Goal: Information Seeking & Learning: Find contact information

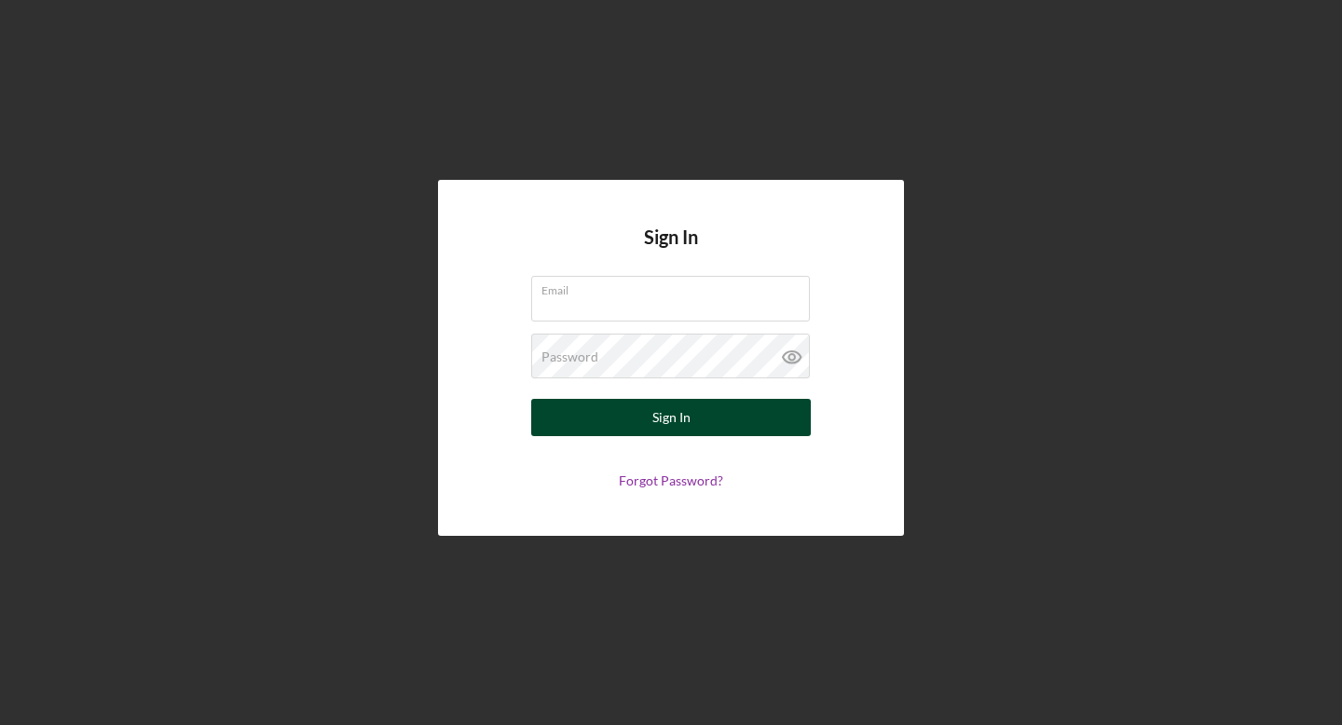
type input "[EMAIL_ADDRESS][DOMAIN_NAME]"
click at [594, 409] on button "Sign In" at bounding box center [671, 417] width 280 height 37
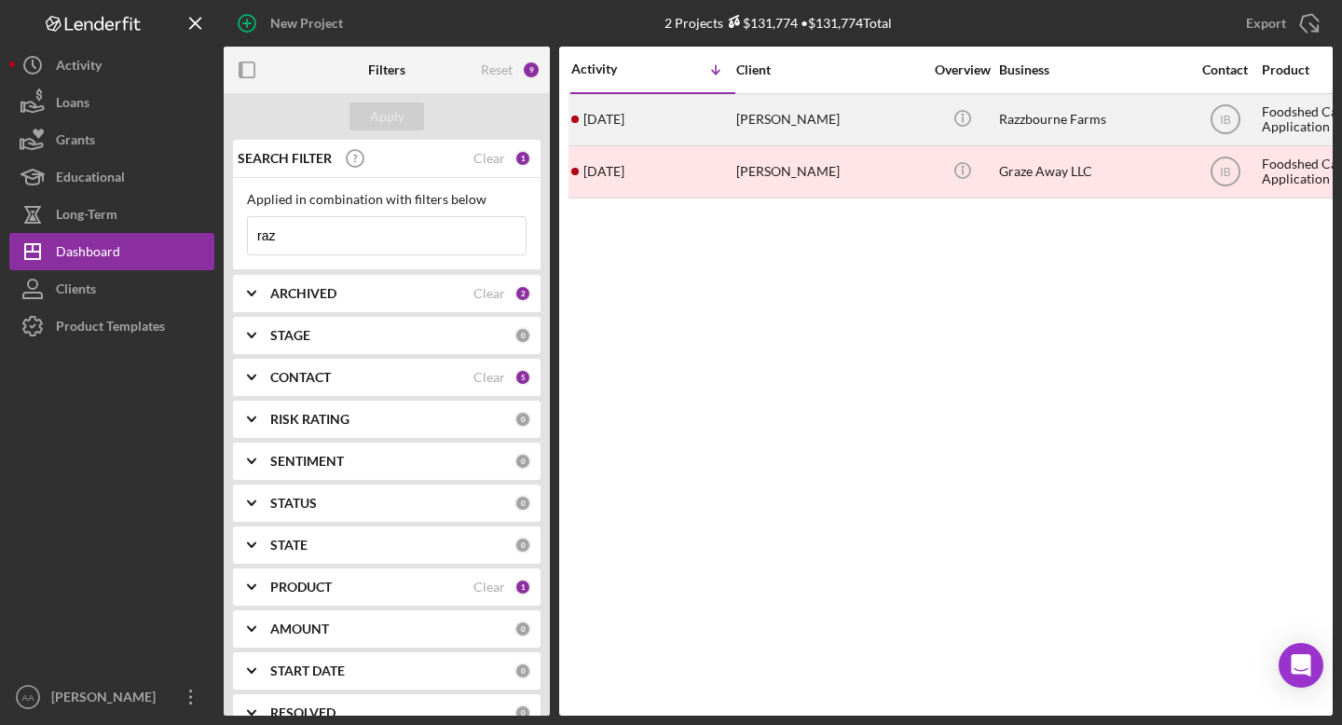
click at [784, 127] on div "[PERSON_NAME]" at bounding box center [829, 119] width 186 height 49
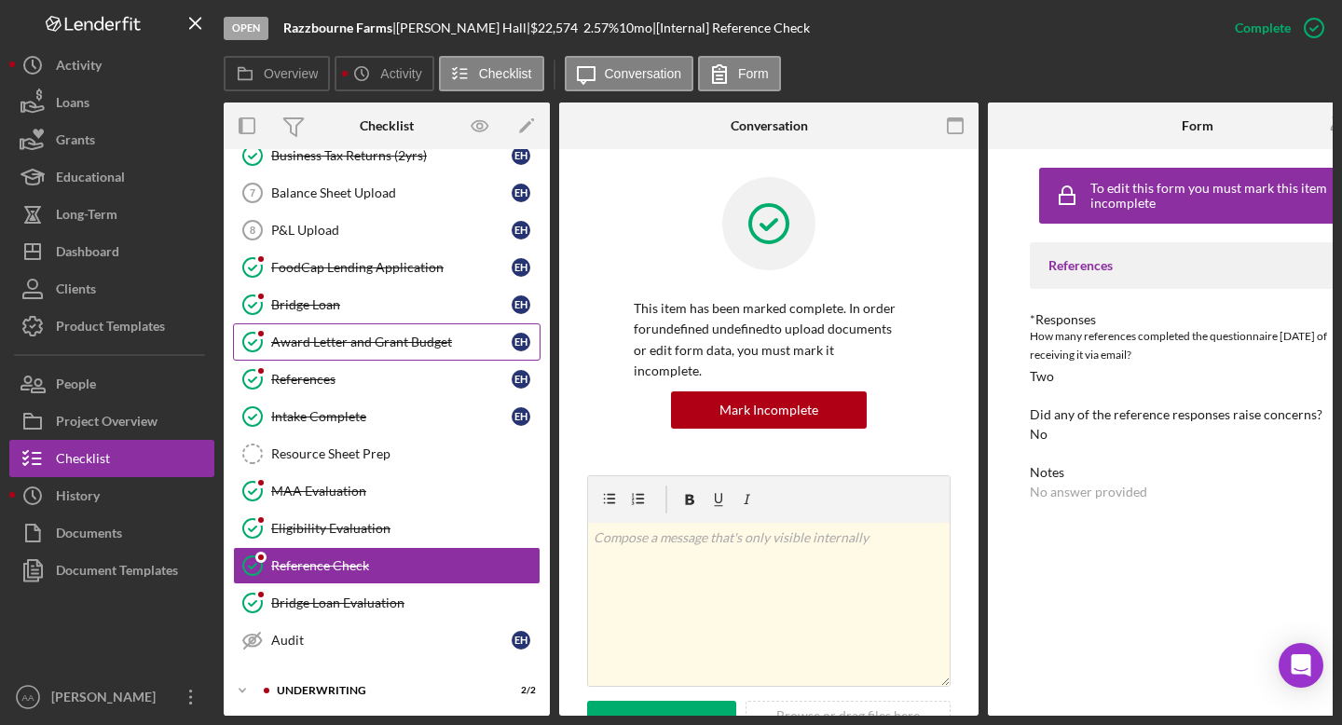
scroll to position [297, 0]
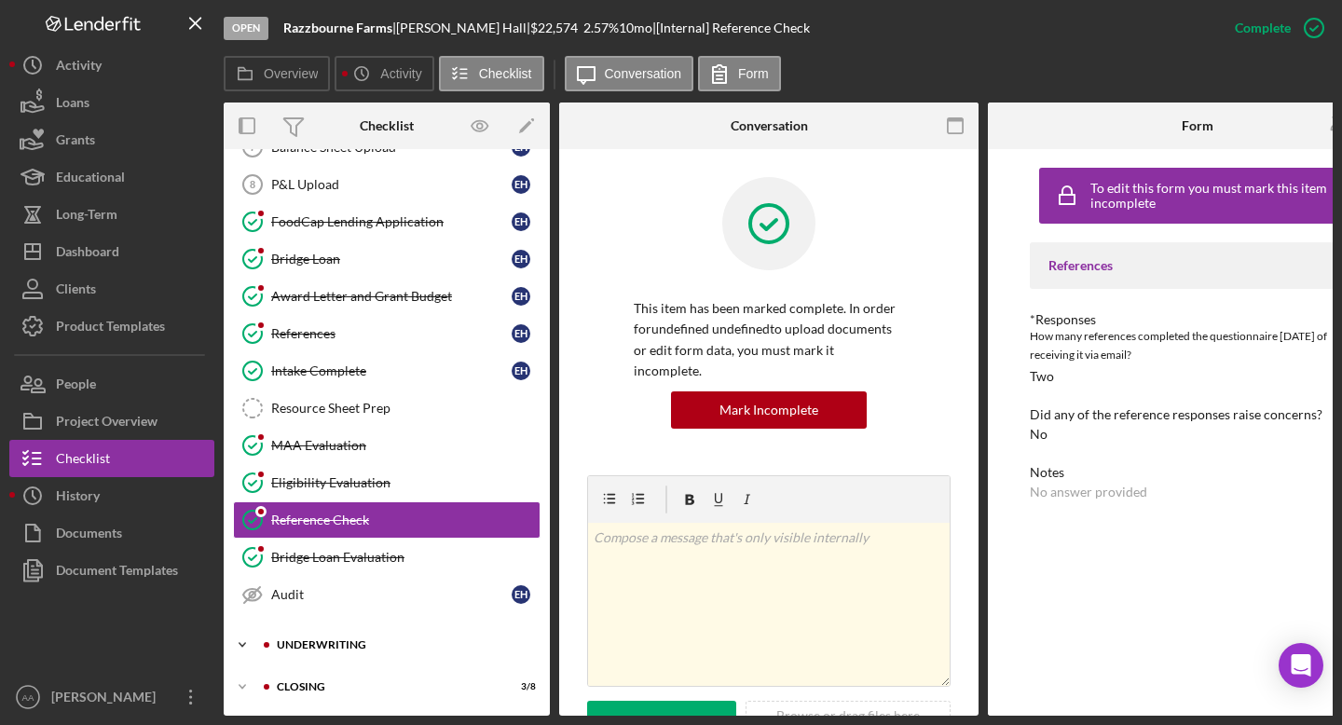
click at [305, 639] on div "Underwriting" at bounding box center [402, 644] width 250 height 11
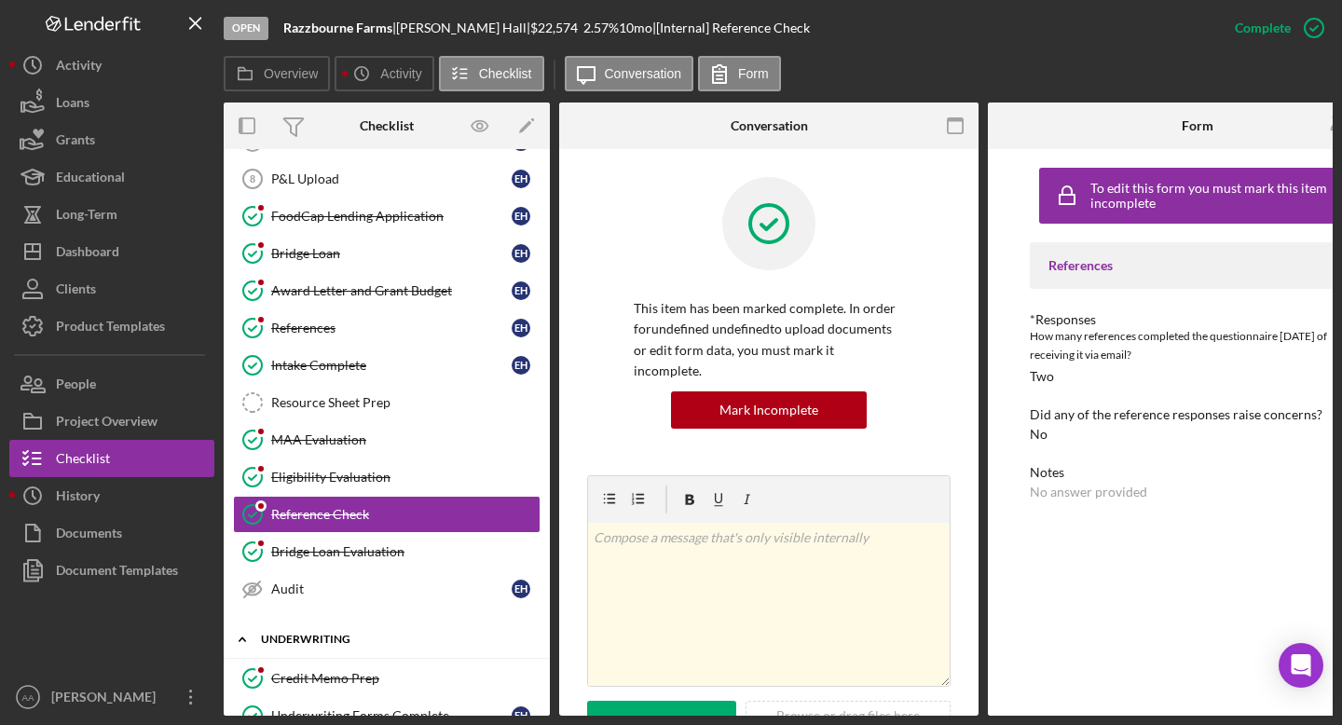
scroll to position [382, 0]
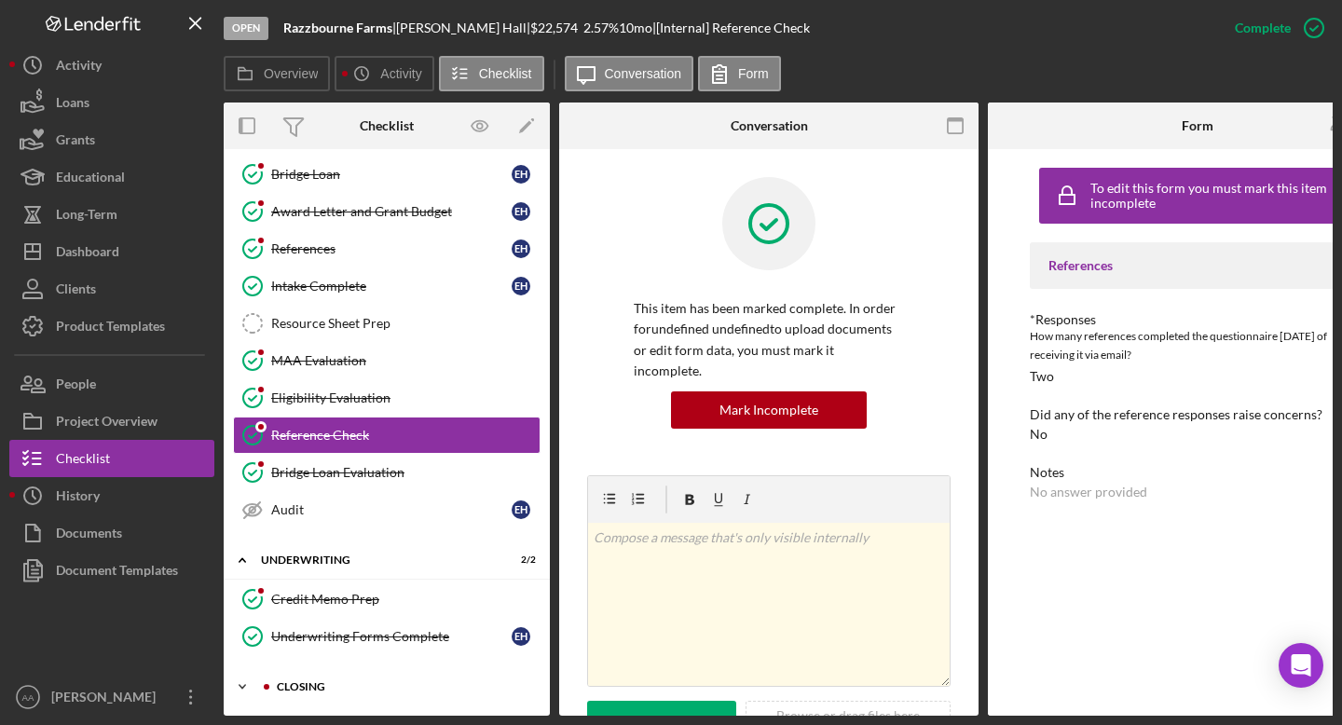
click at [281, 693] on div "Icon/Expander Closing 3 / 8" at bounding box center [387, 686] width 326 height 37
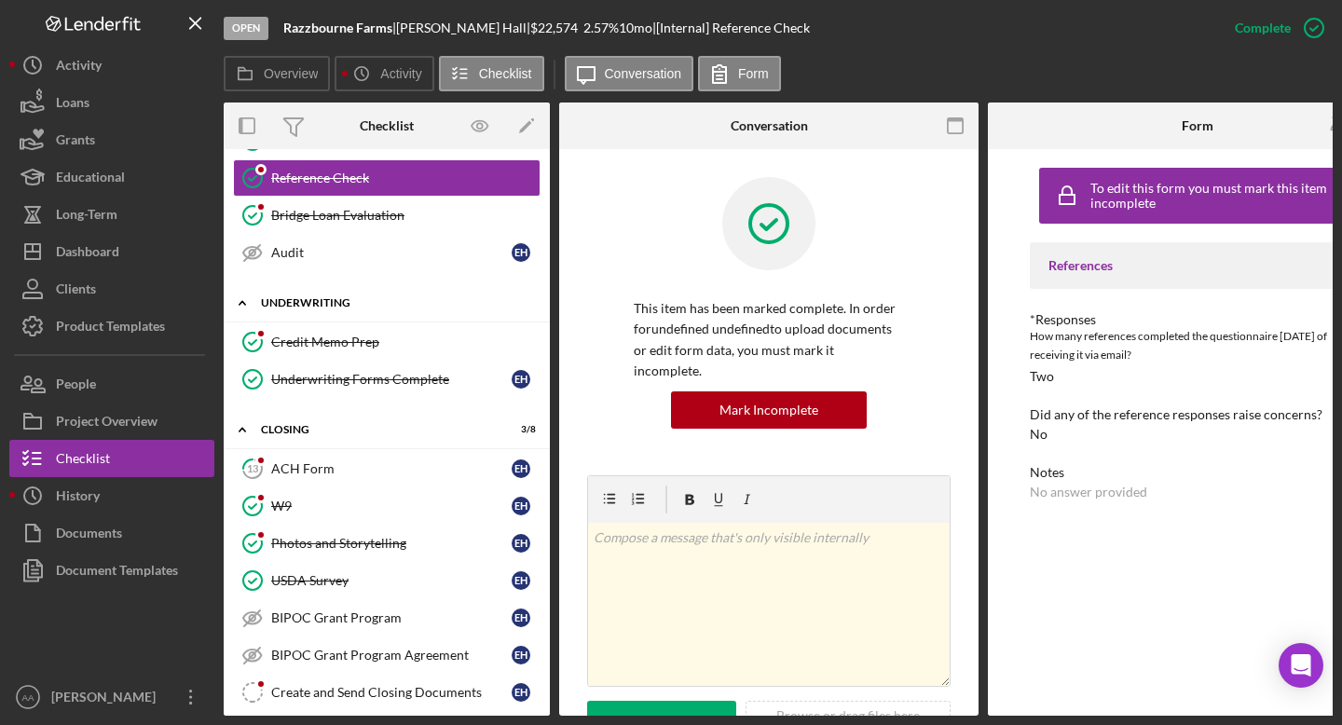
scroll to position [691, 0]
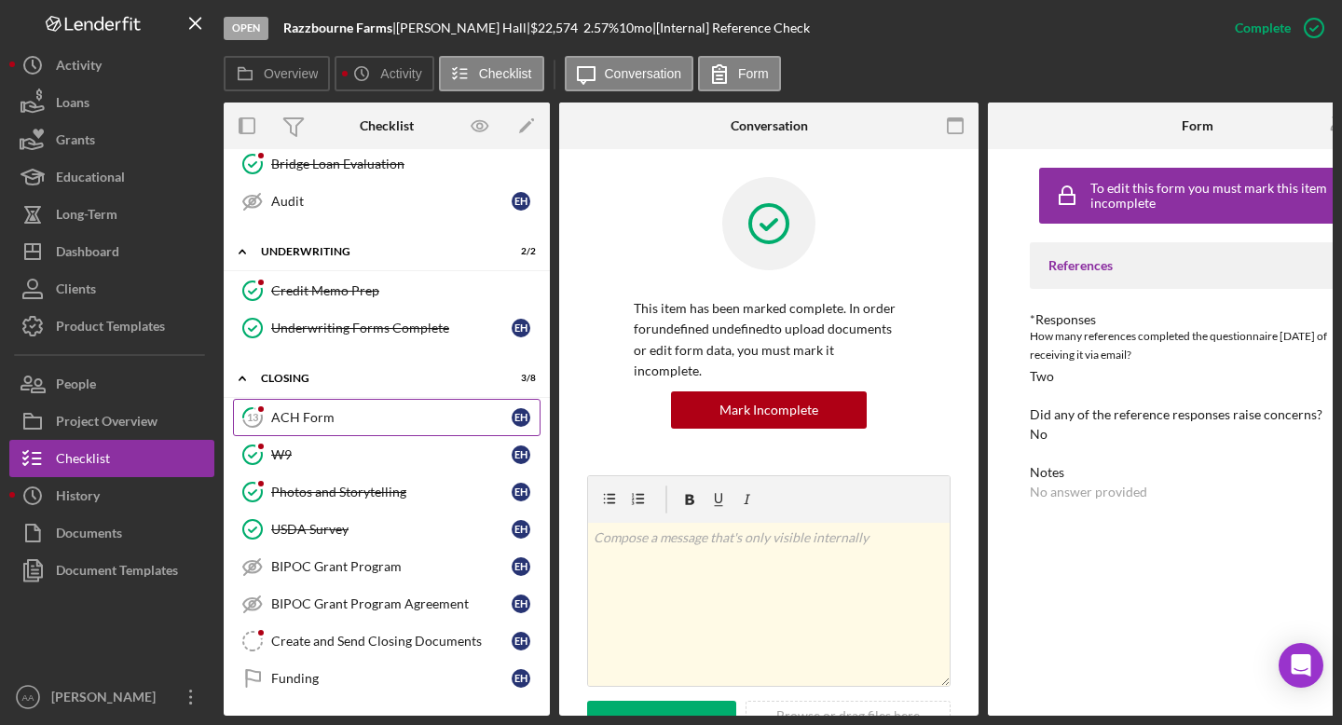
click at [345, 410] on div "ACH Form" at bounding box center [391, 417] width 240 height 15
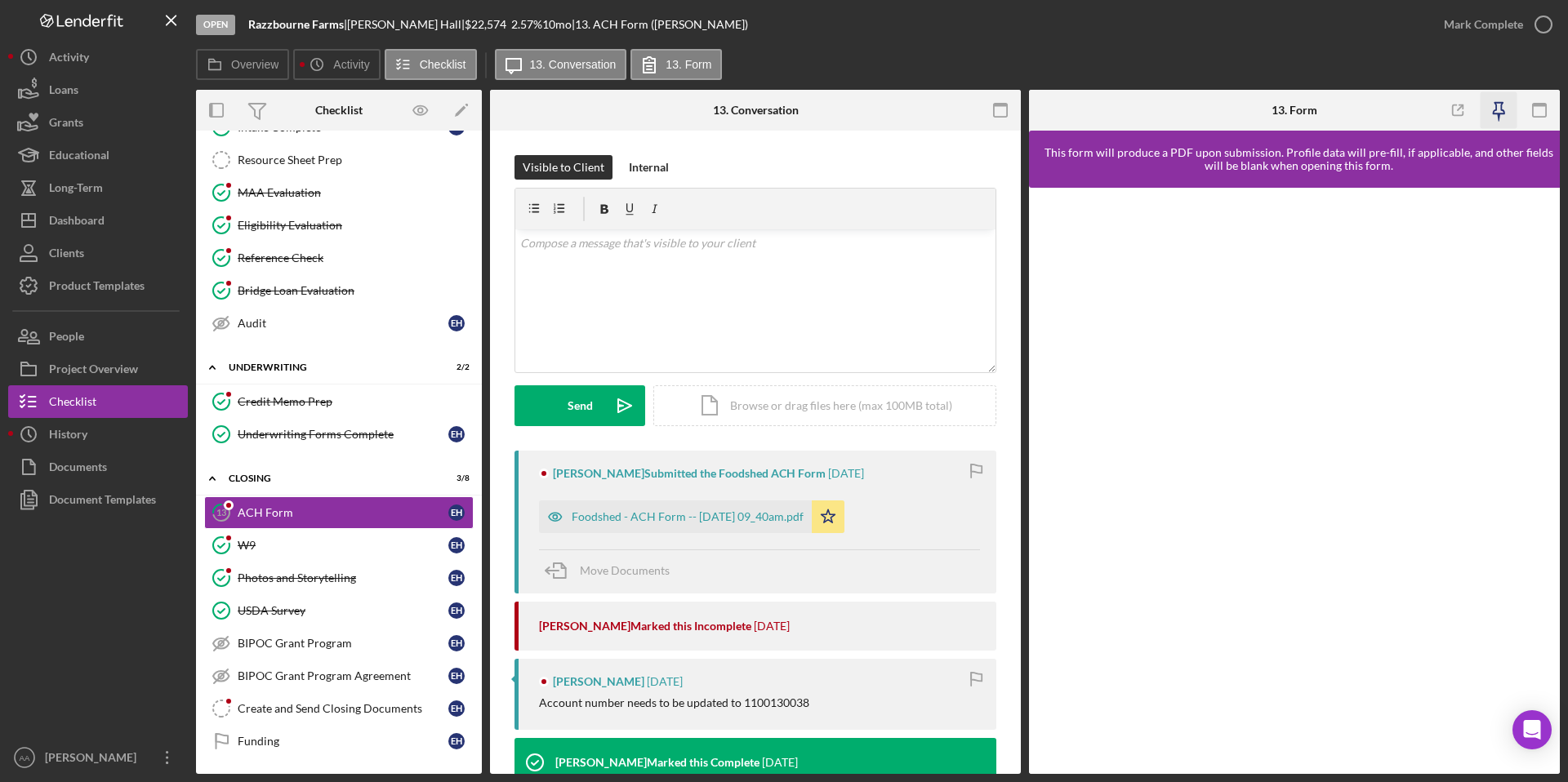
scroll to position [453, 0]
click at [639, 516] on div "Foodshed - ACH Form -- [DATE] 09_40am.pdf" at bounding box center [687, 517] width 232 height 13
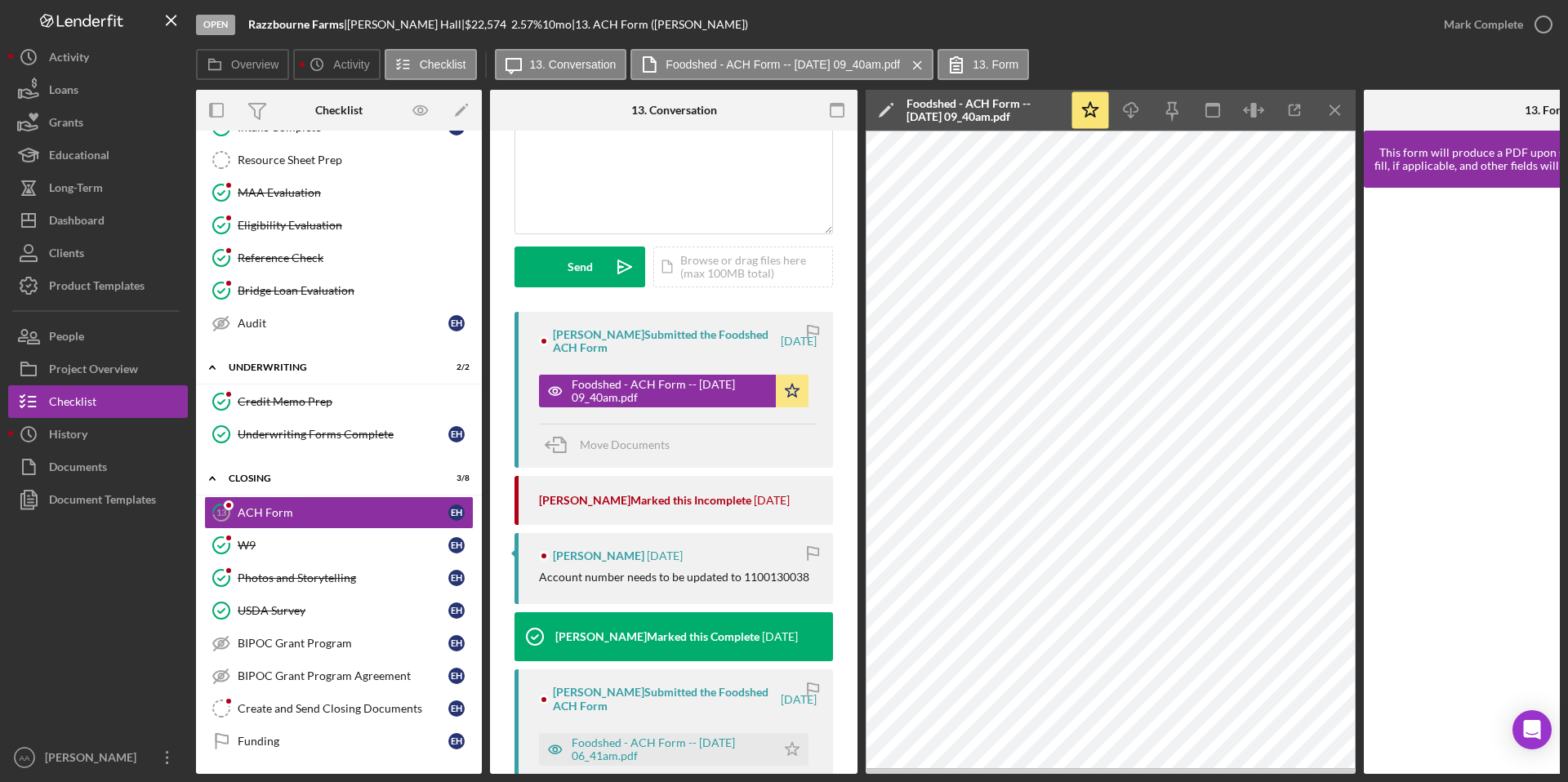
scroll to position [0, 0]
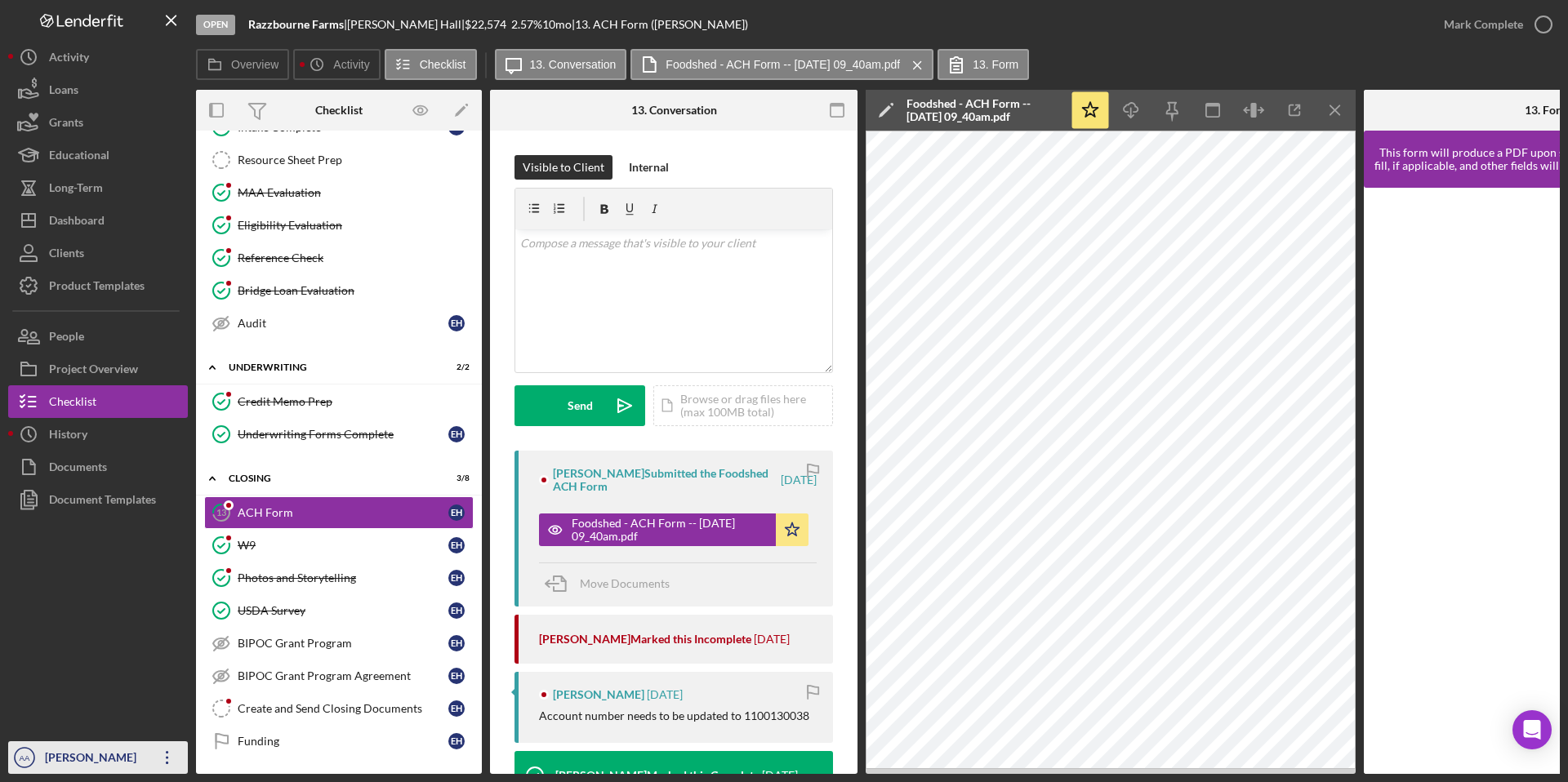
click at [161, 634] on icon "Icon/Overflow" at bounding box center [167, 757] width 41 height 41
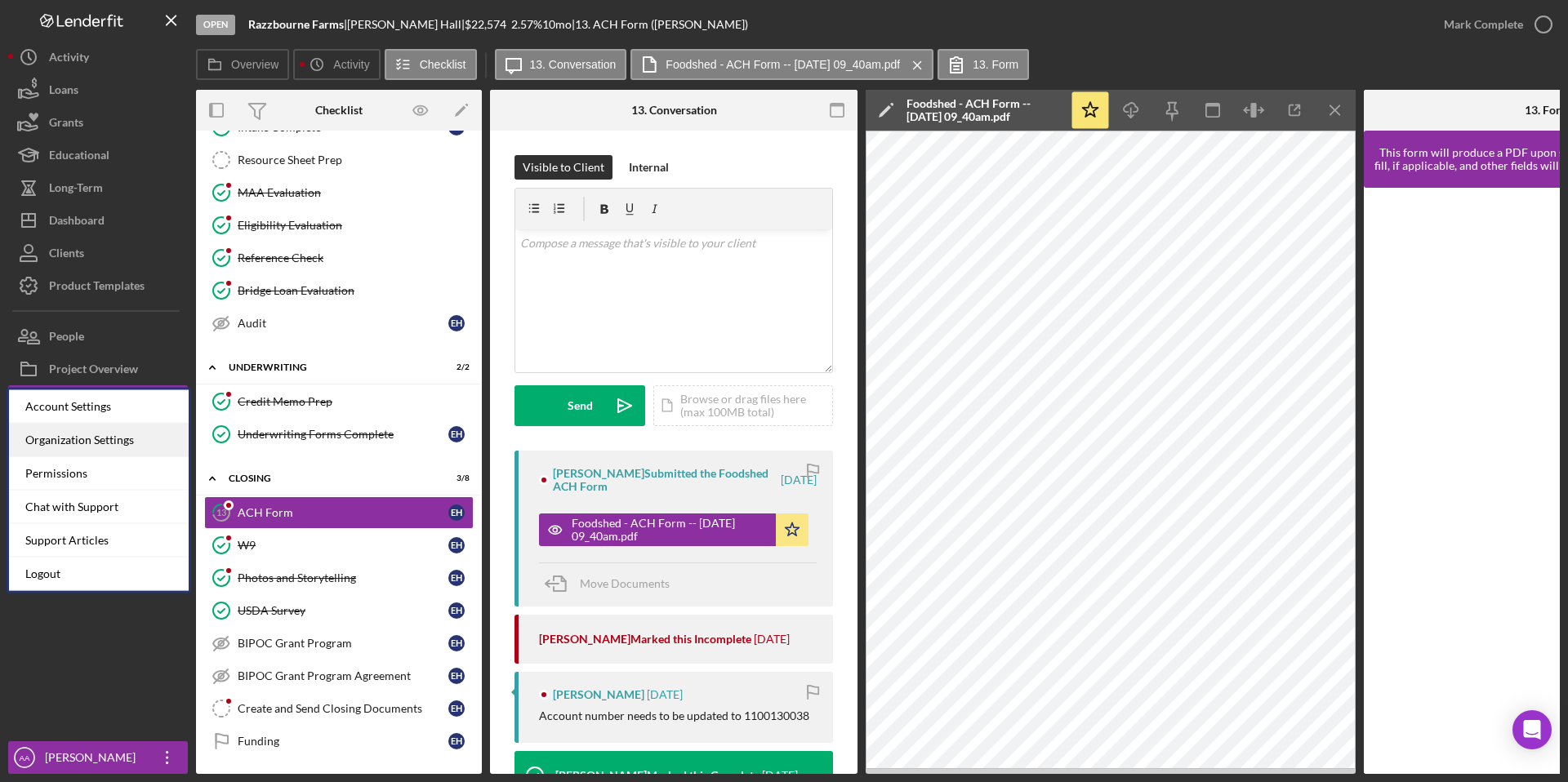
click at [123, 449] on div "Organization Settings" at bounding box center [98, 440] width 180 height 33
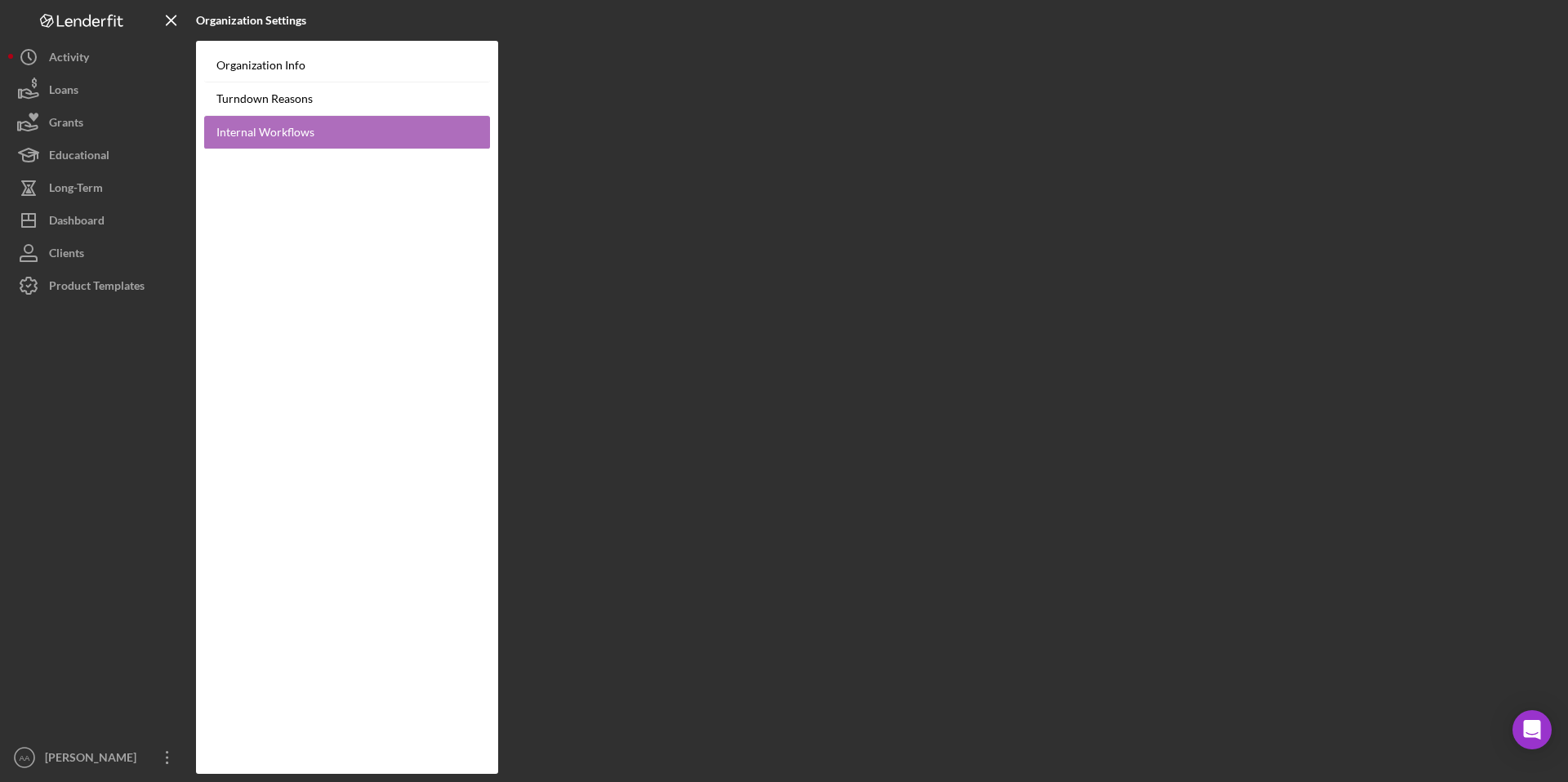
click at [336, 138] on link "Internal Workflows" at bounding box center [347, 132] width 286 height 33
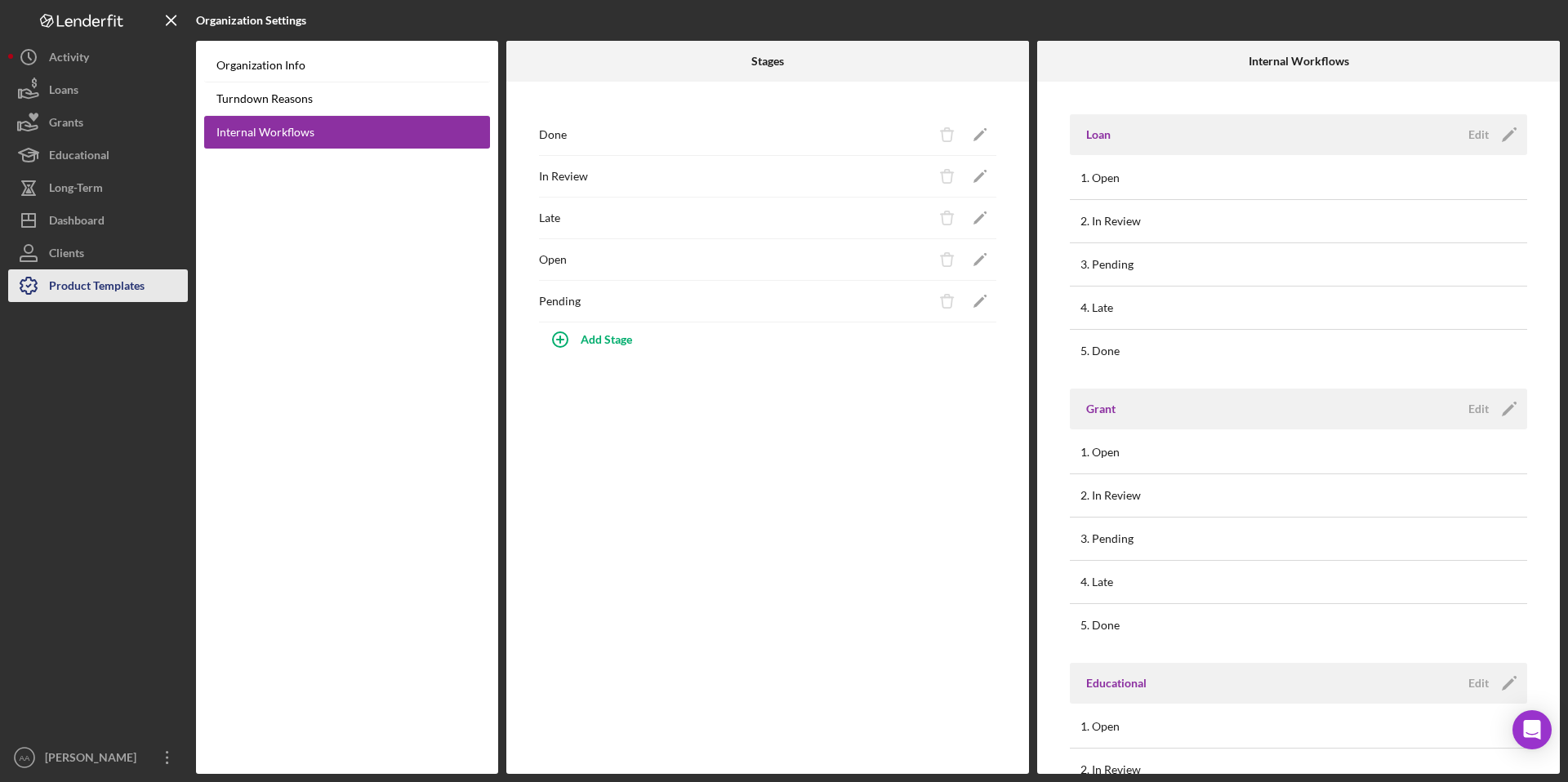
click at [87, 286] on div "Product Templates" at bounding box center [96, 288] width 95 height 37
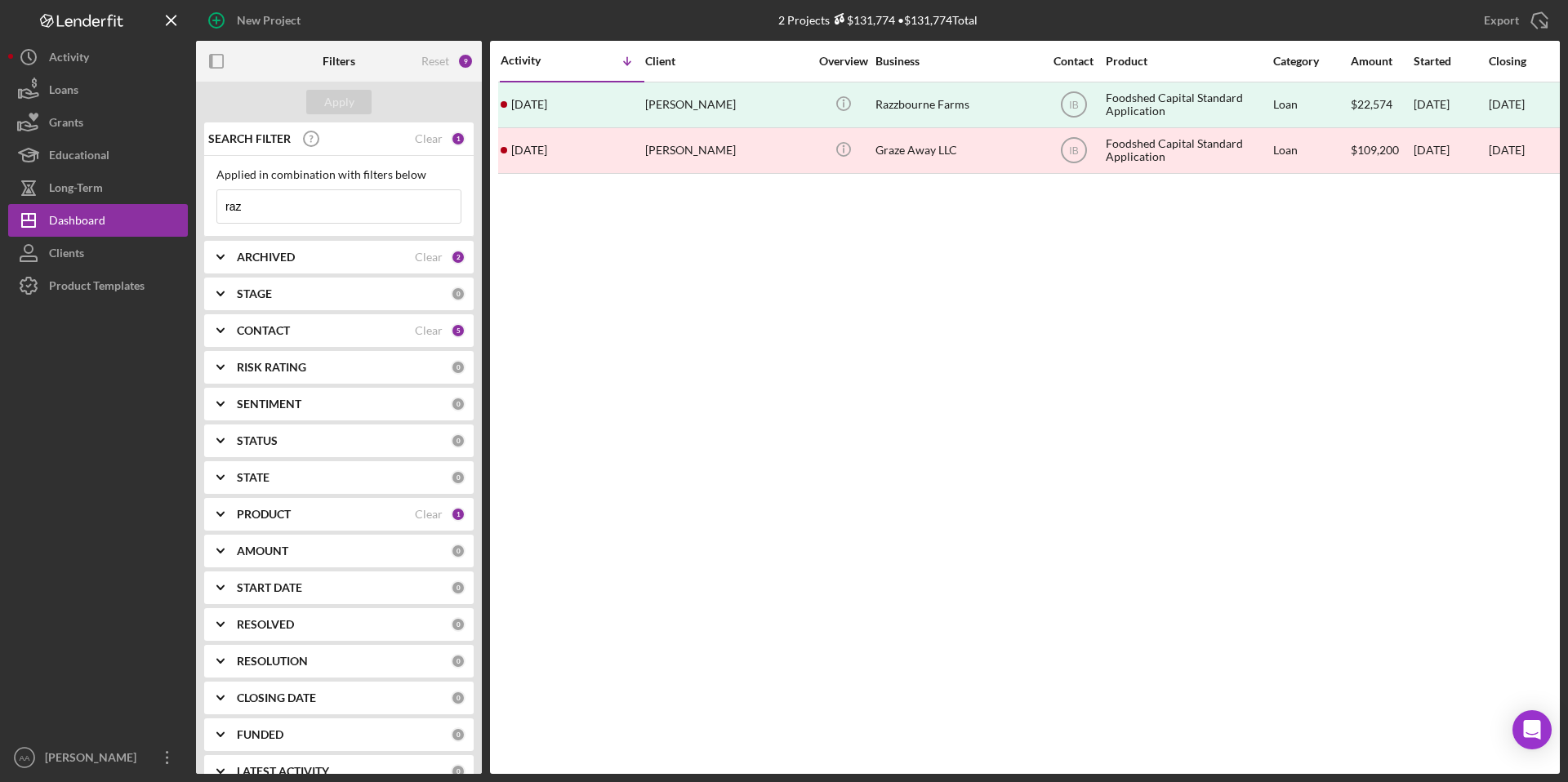
click at [378, 262] on div "ARCHIVED" at bounding box center [325, 257] width 178 height 13
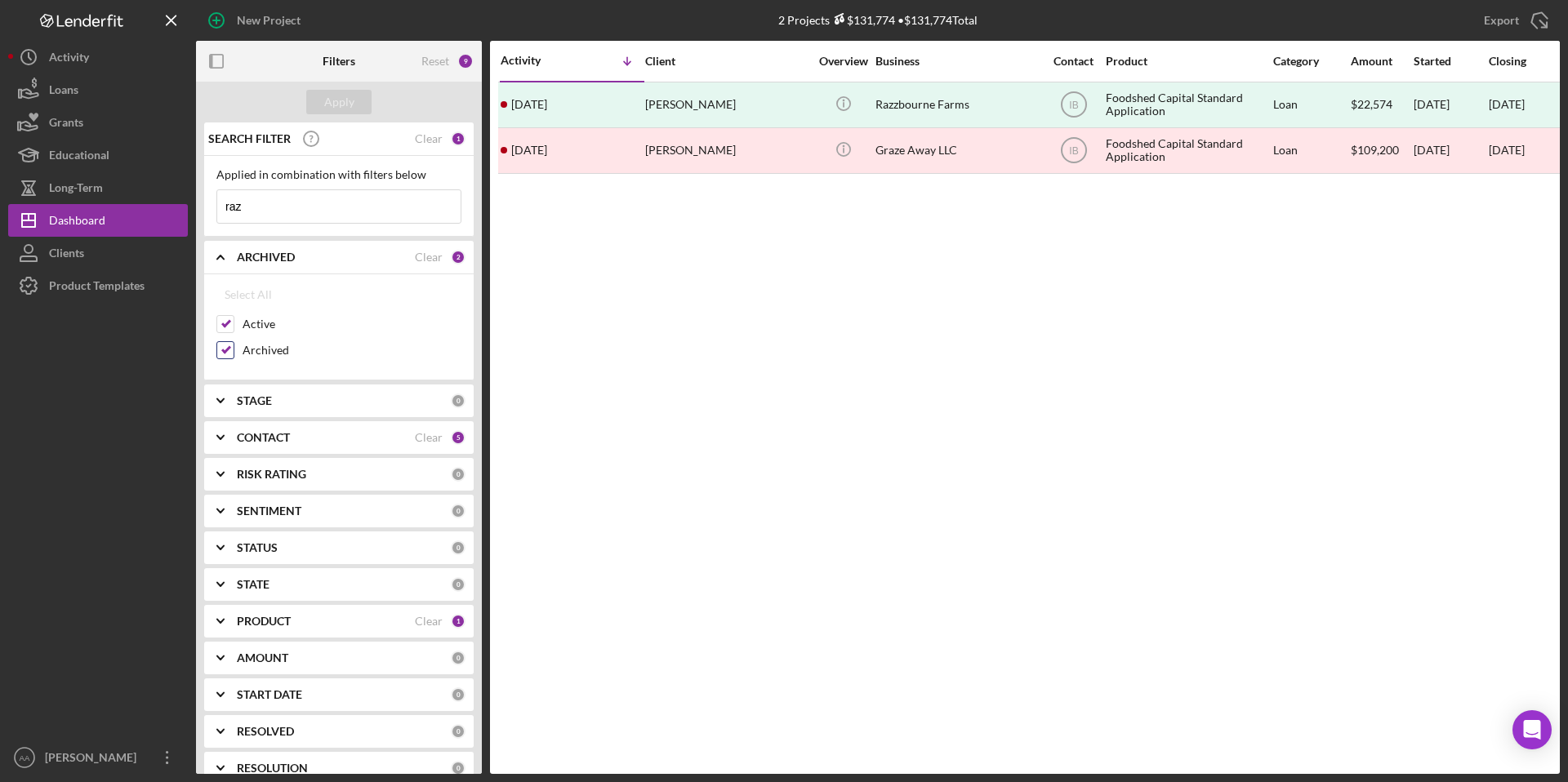
click at [246, 349] on label "Archived" at bounding box center [352, 350] width 219 height 17
click at [234, 349] on input "Archived" at bounding box center [225, 350] width 17 height 17
checkbox input "false"
click at [266, 206] on input "raz" at bounding box center [339, 206] width 244 height 32
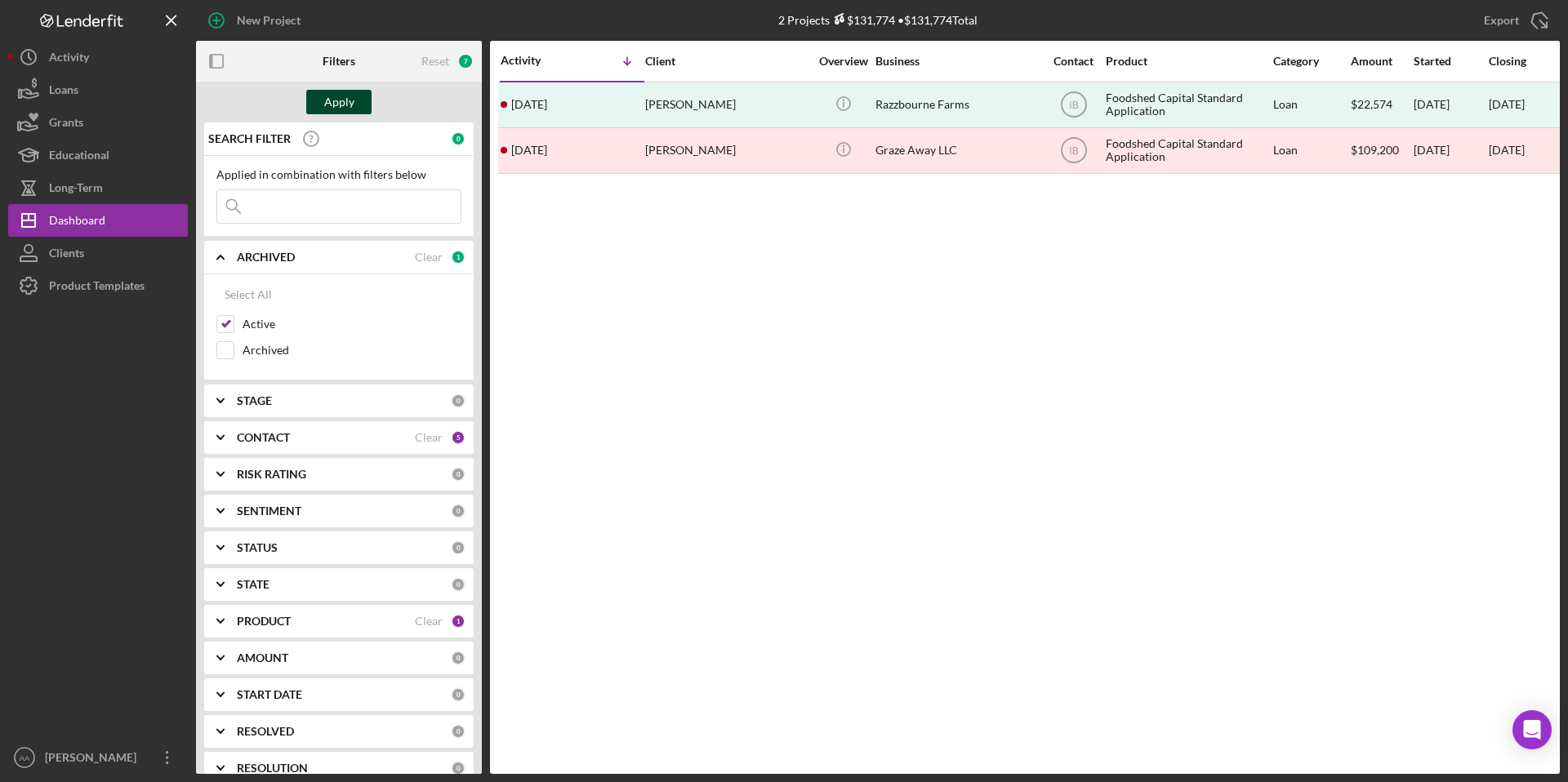
click at [339, 91] on div "Apply" at bounding box center [339, 102] width 30 height 25
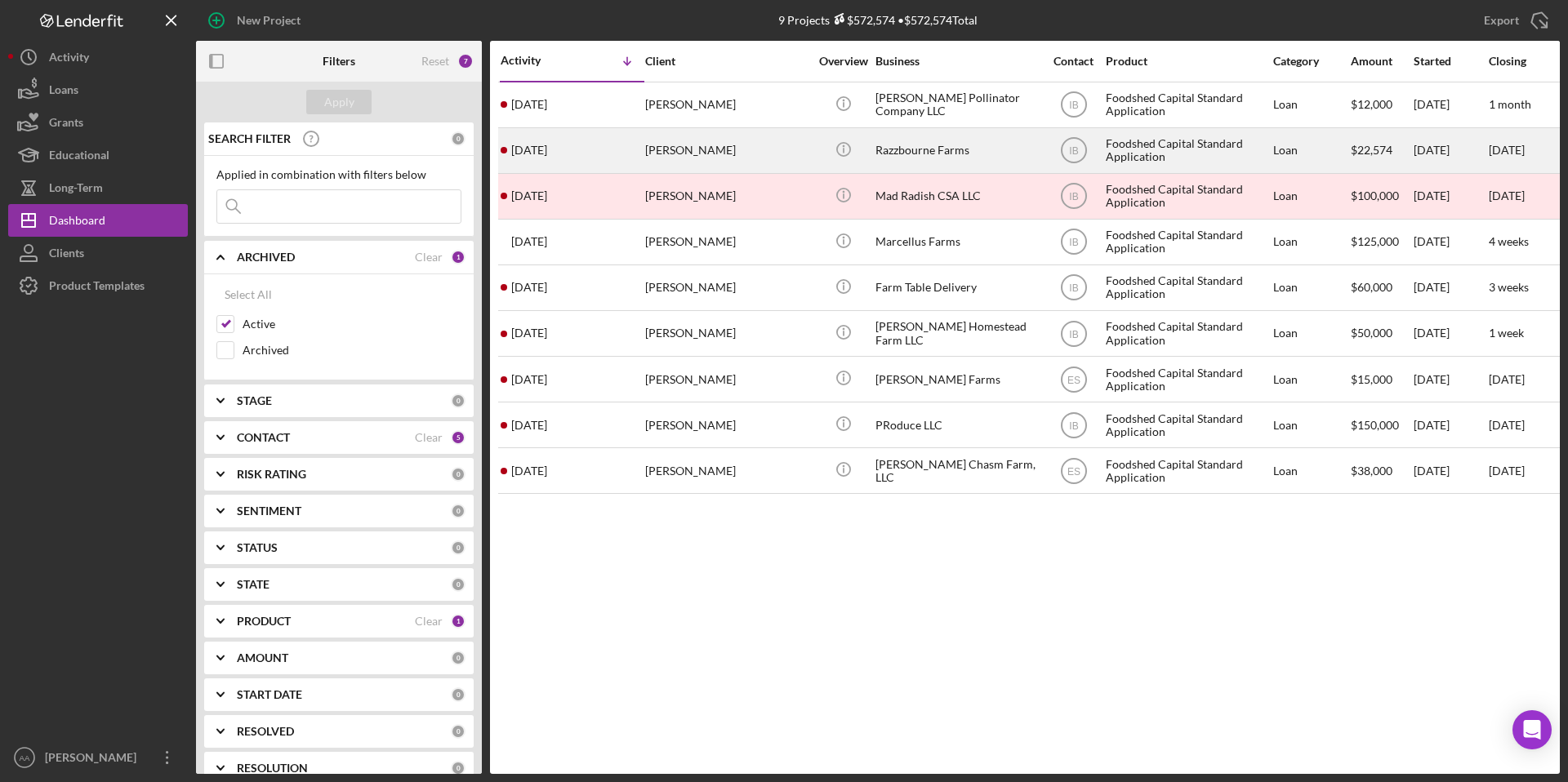
click at [763, 156] on div "[PERSON_NAME]" at bounding box center [726, 150] width 163 height 43
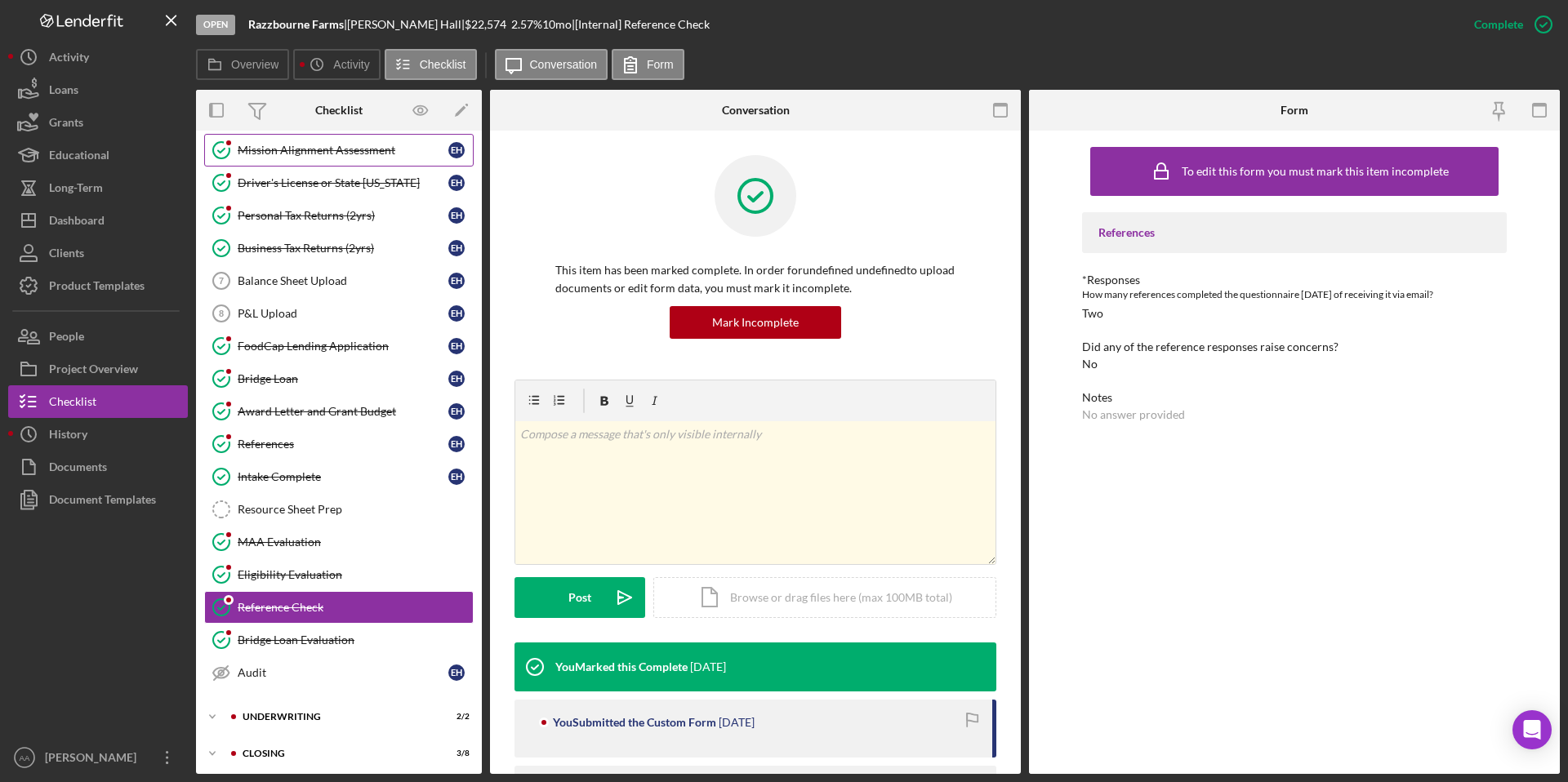
scroll to position [109, 0]
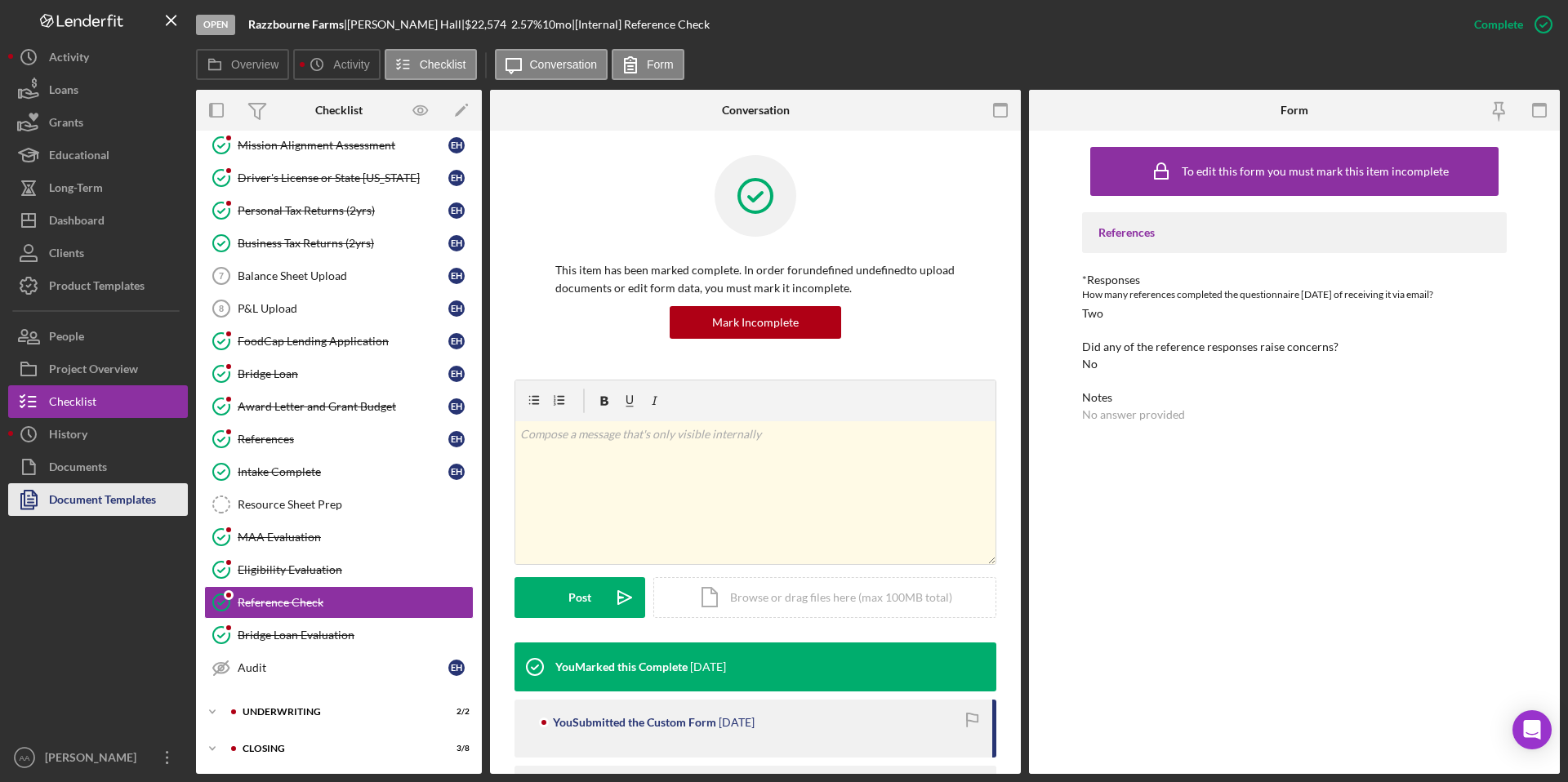
click at [76, 497] on div "Document Templates" at bounding box center [102, 502] width 107 height 37
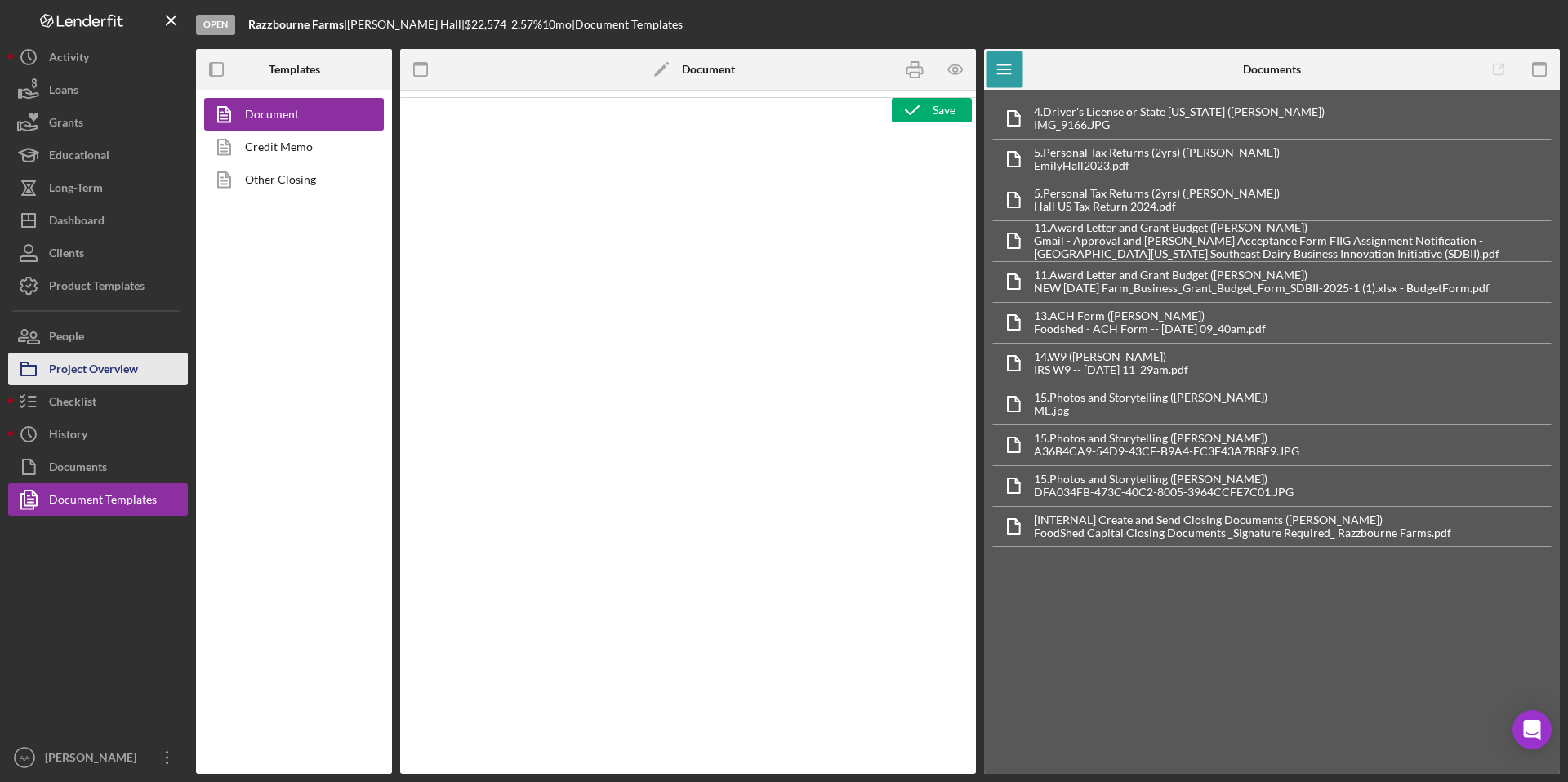
click at [88, 374] on div "Project Overview" at bounding box center [94, 371] width 89 height 37
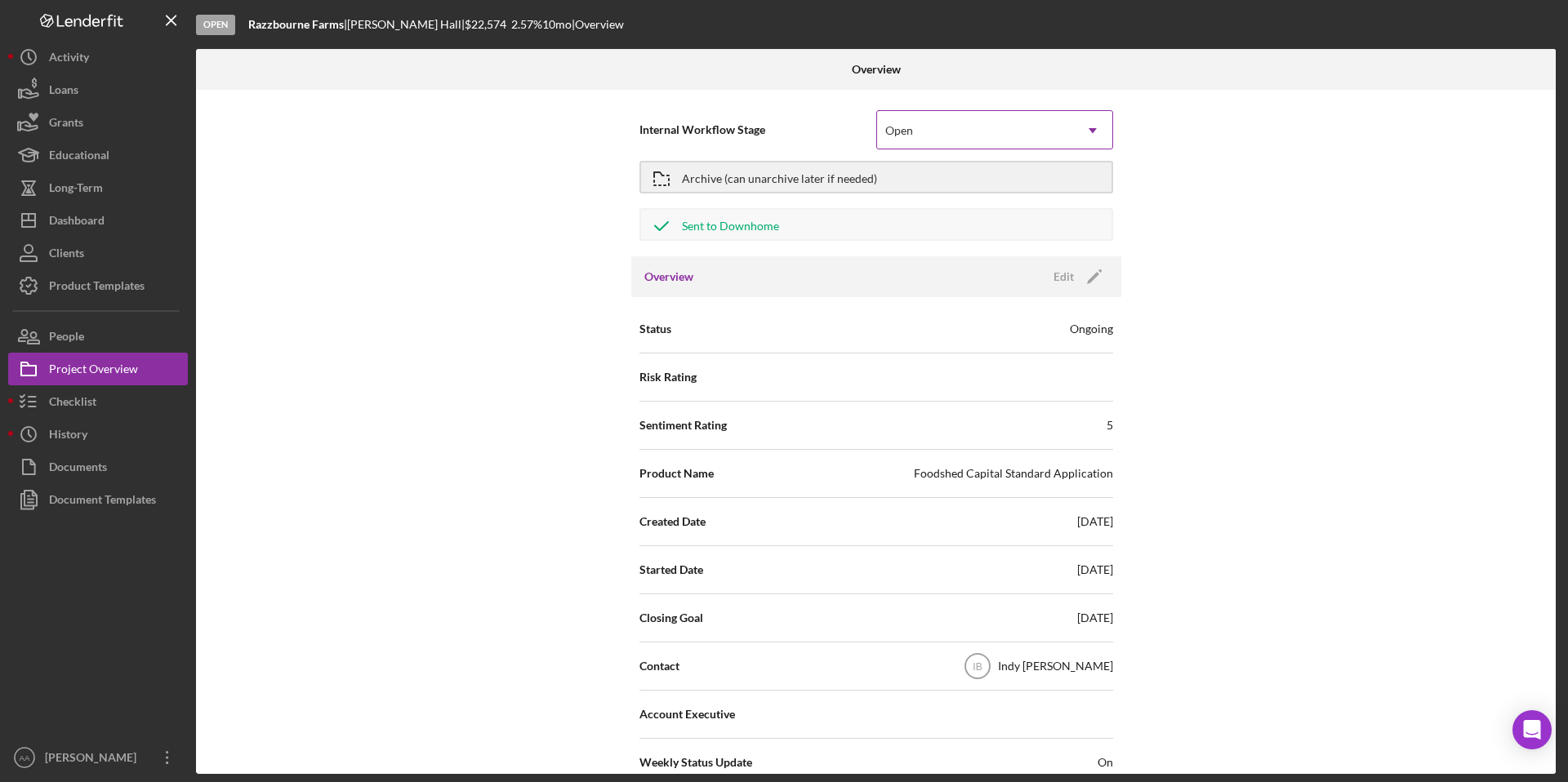
click at [953, 121] on div "Open" at bounding box center [975, 130] width 196 height 38
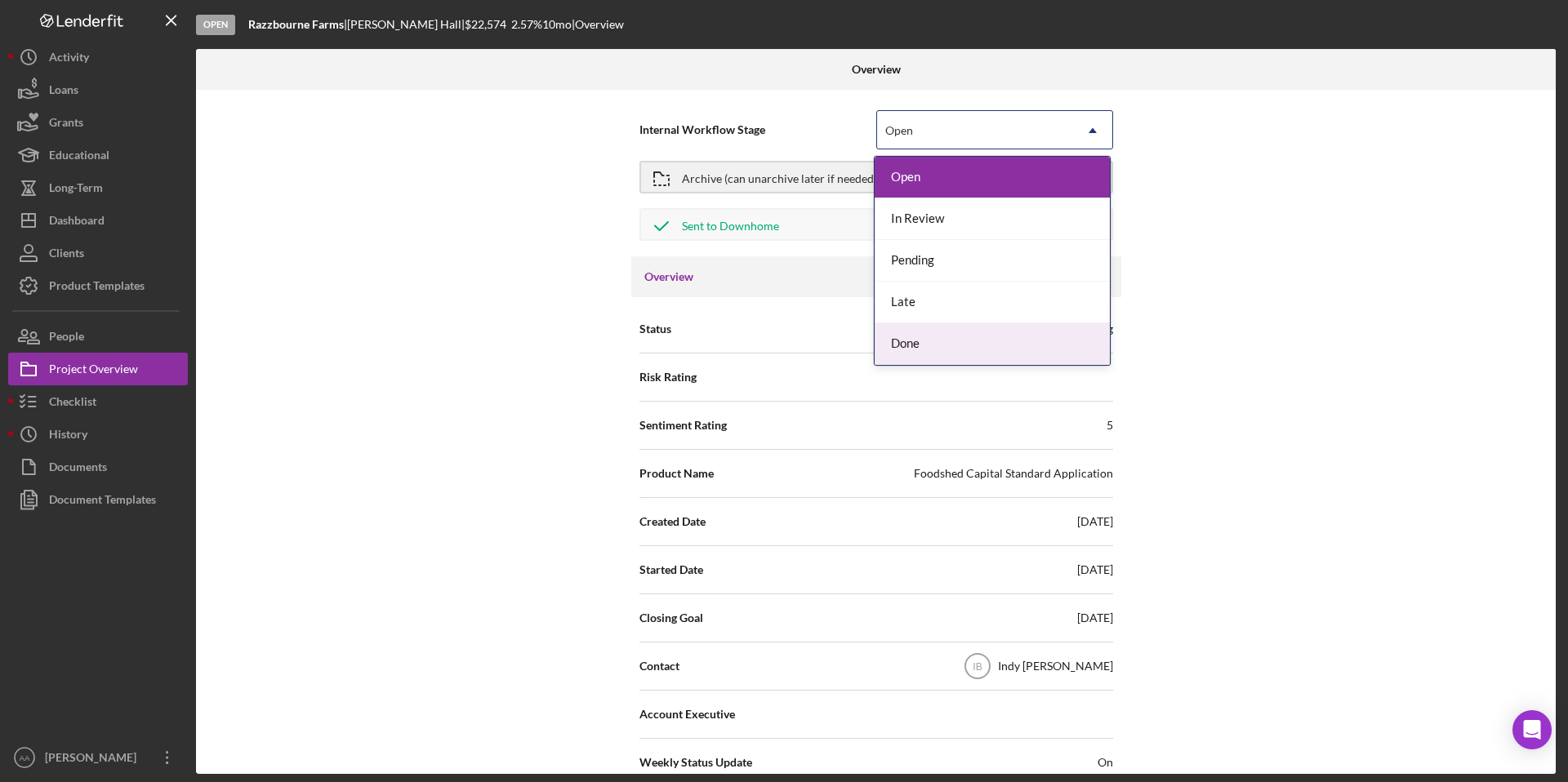
click at [908, 361] on div "Done" at bounding box center [992, 344] width 235 height 42
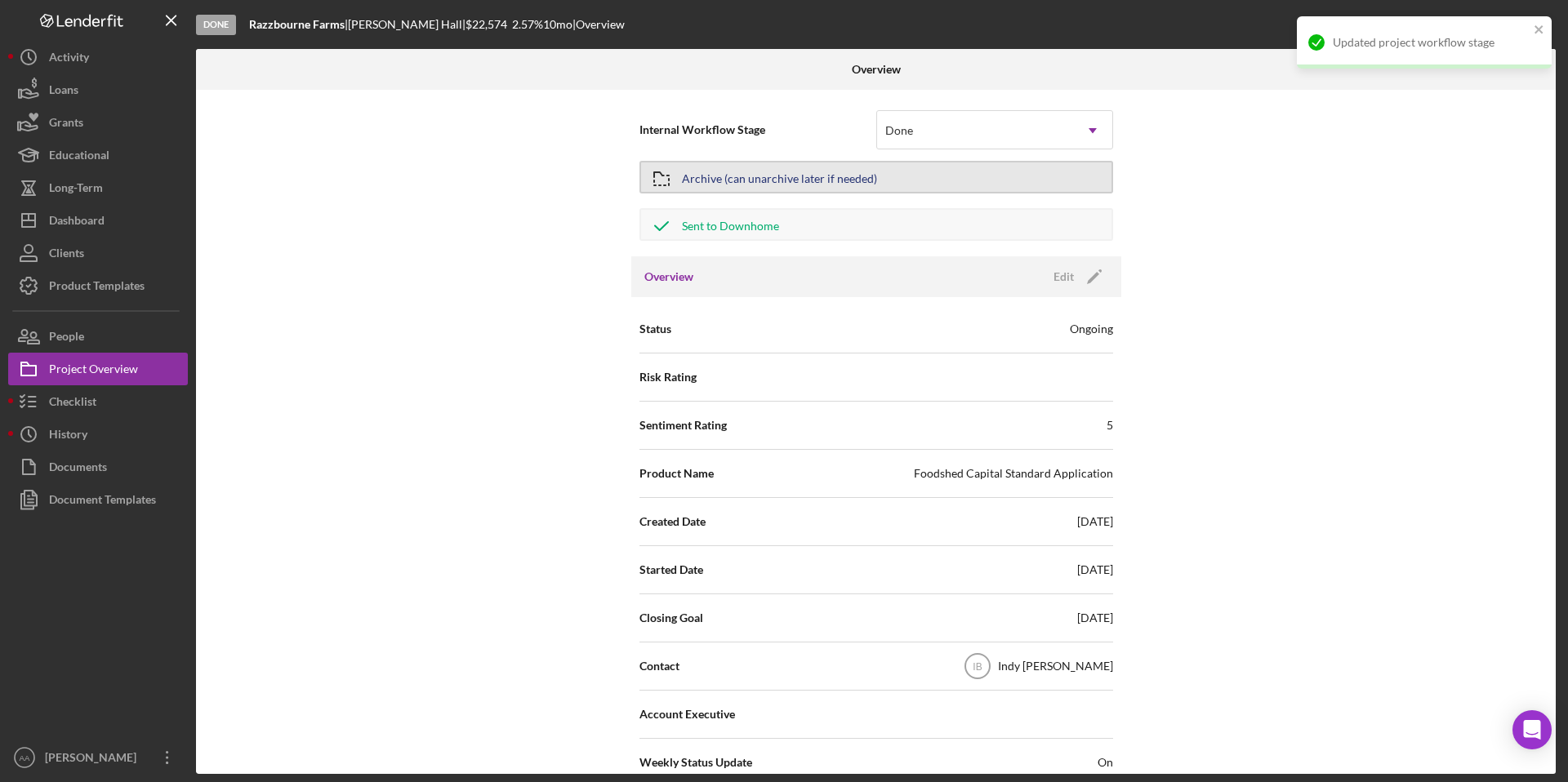
click at [687, 182] on button "Archive (can unarchive later if needed)" at bounding box center [876, 177] width 474 height 32
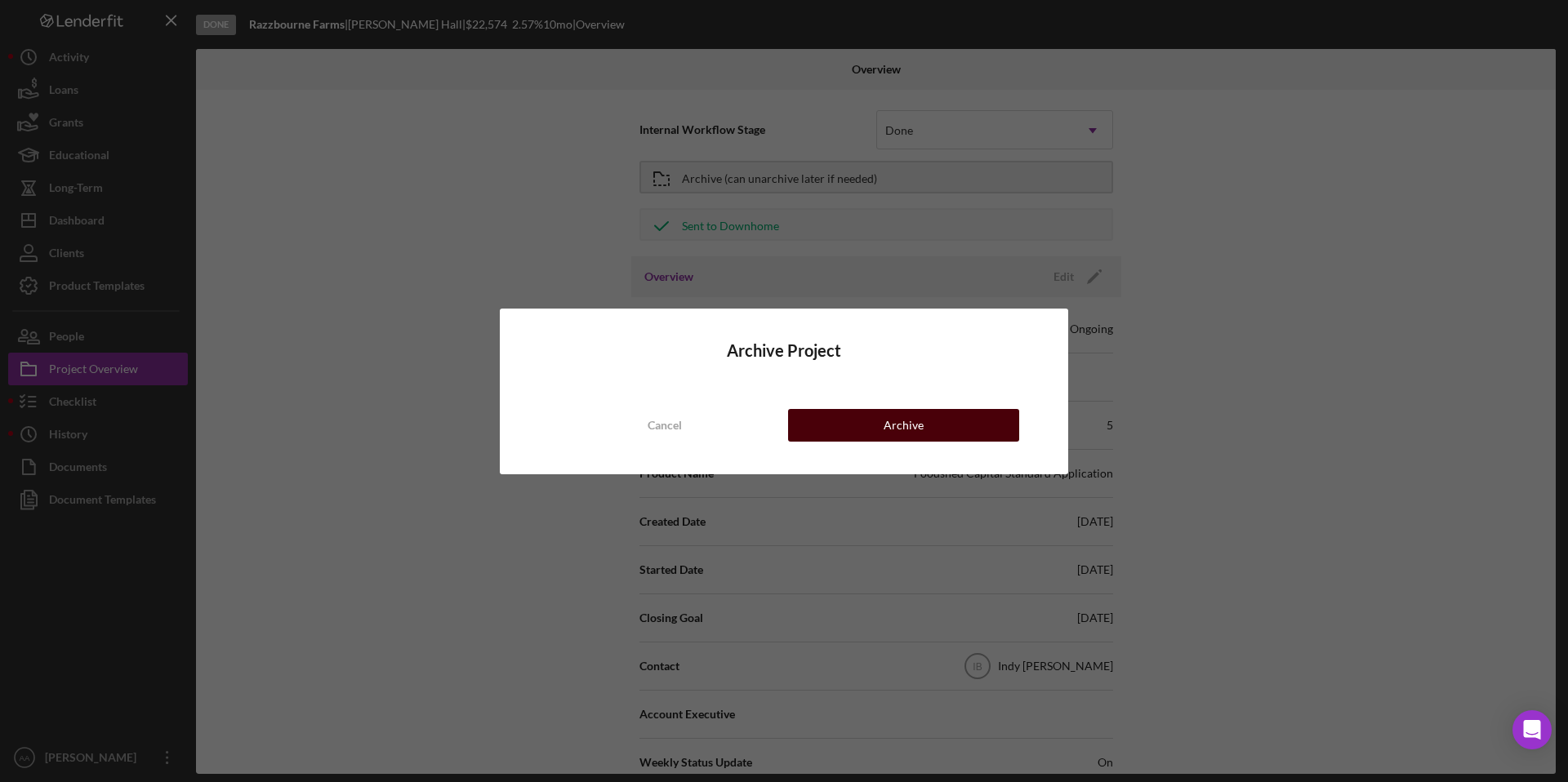
click at [892, 433] on div "Archive" at bounding box center [904, 425] width 40 height 32
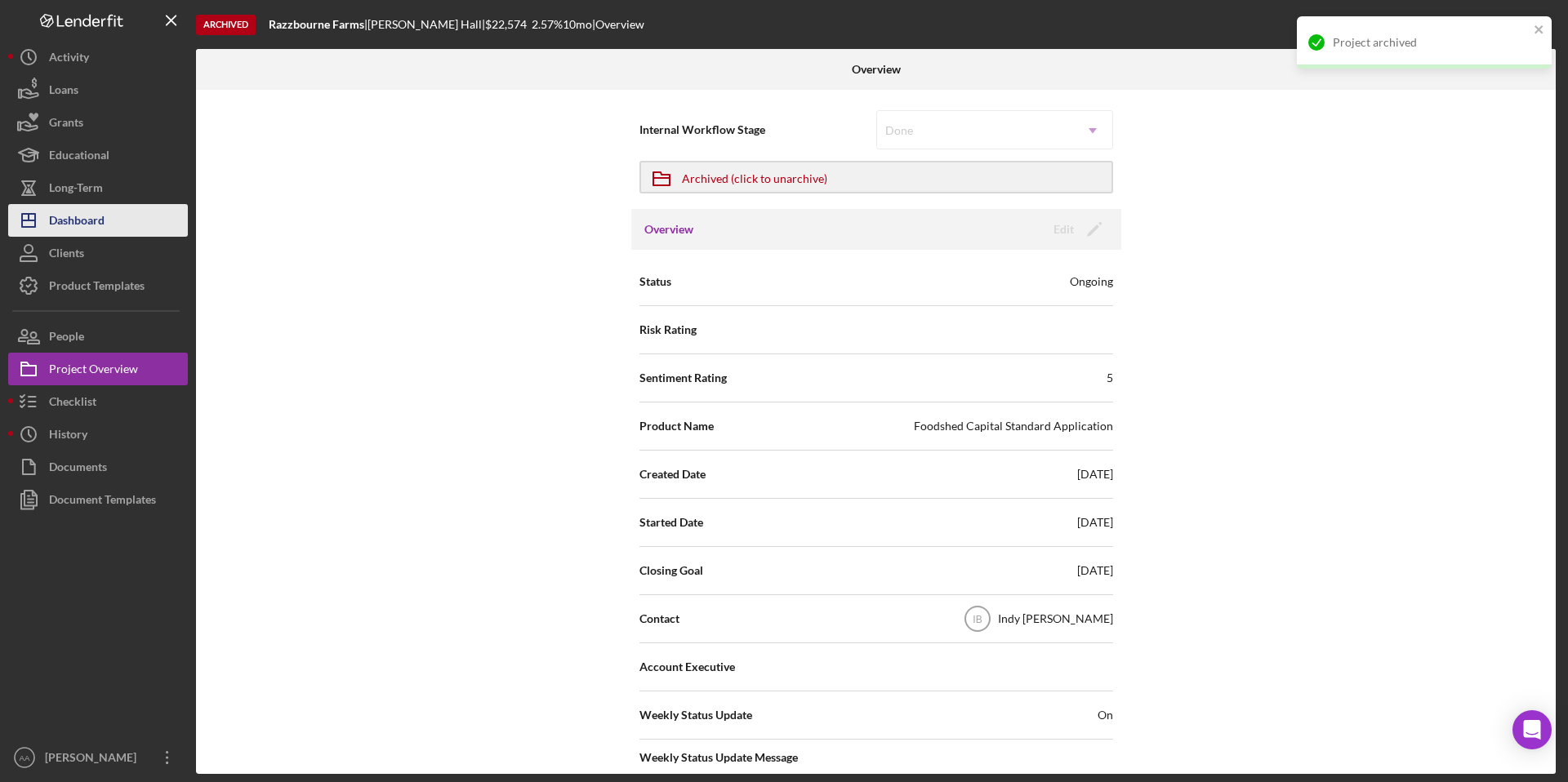
click at [105, 214] on button "Icon/Dashboard Dashboard" at bounding box center [97, 220] width 180 height 32
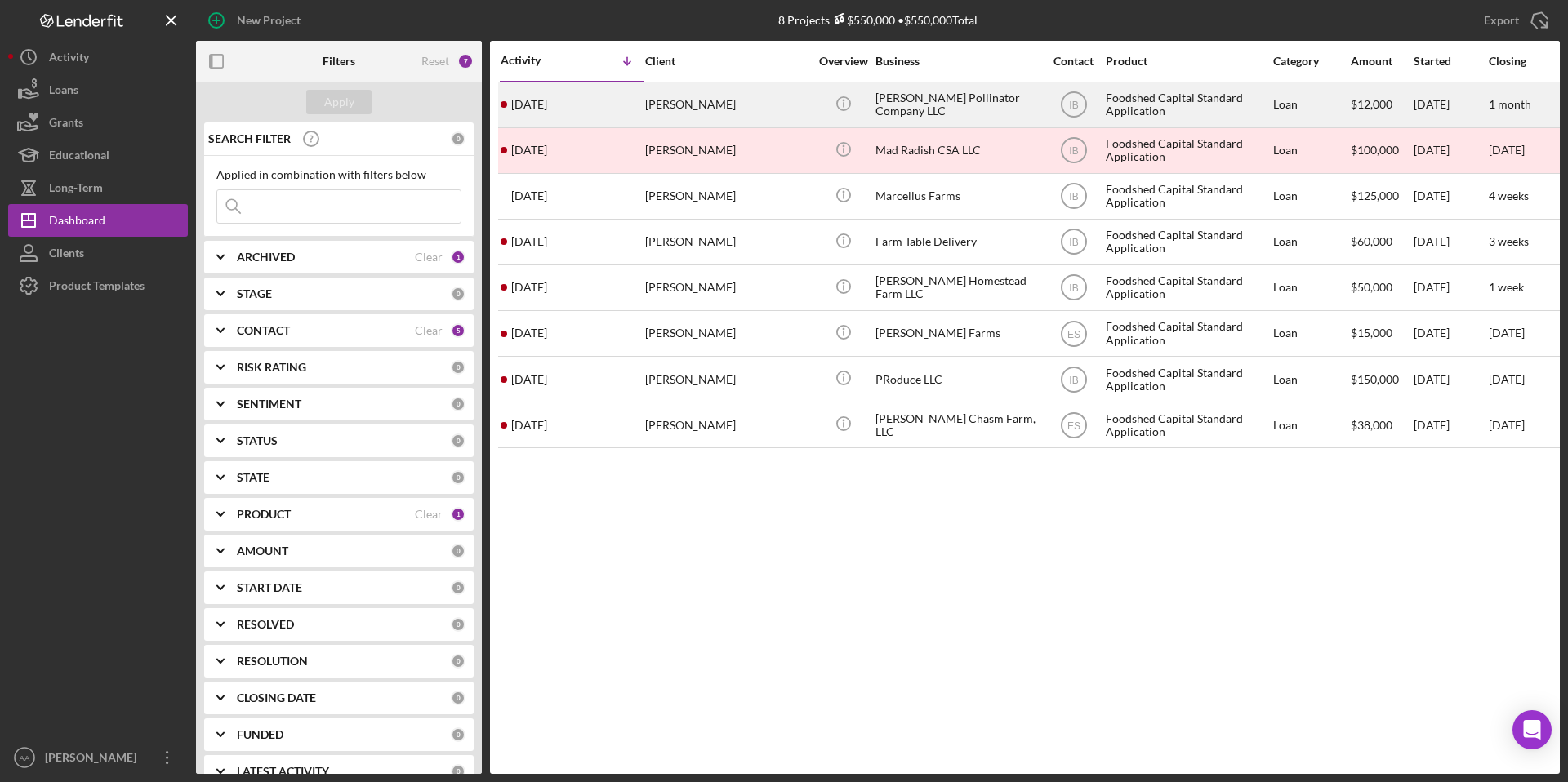
click at [922, 102] on div "[PERSON_NAME] Pollinator Company LLC" at bounding box center [957, 104] width 163 height 43
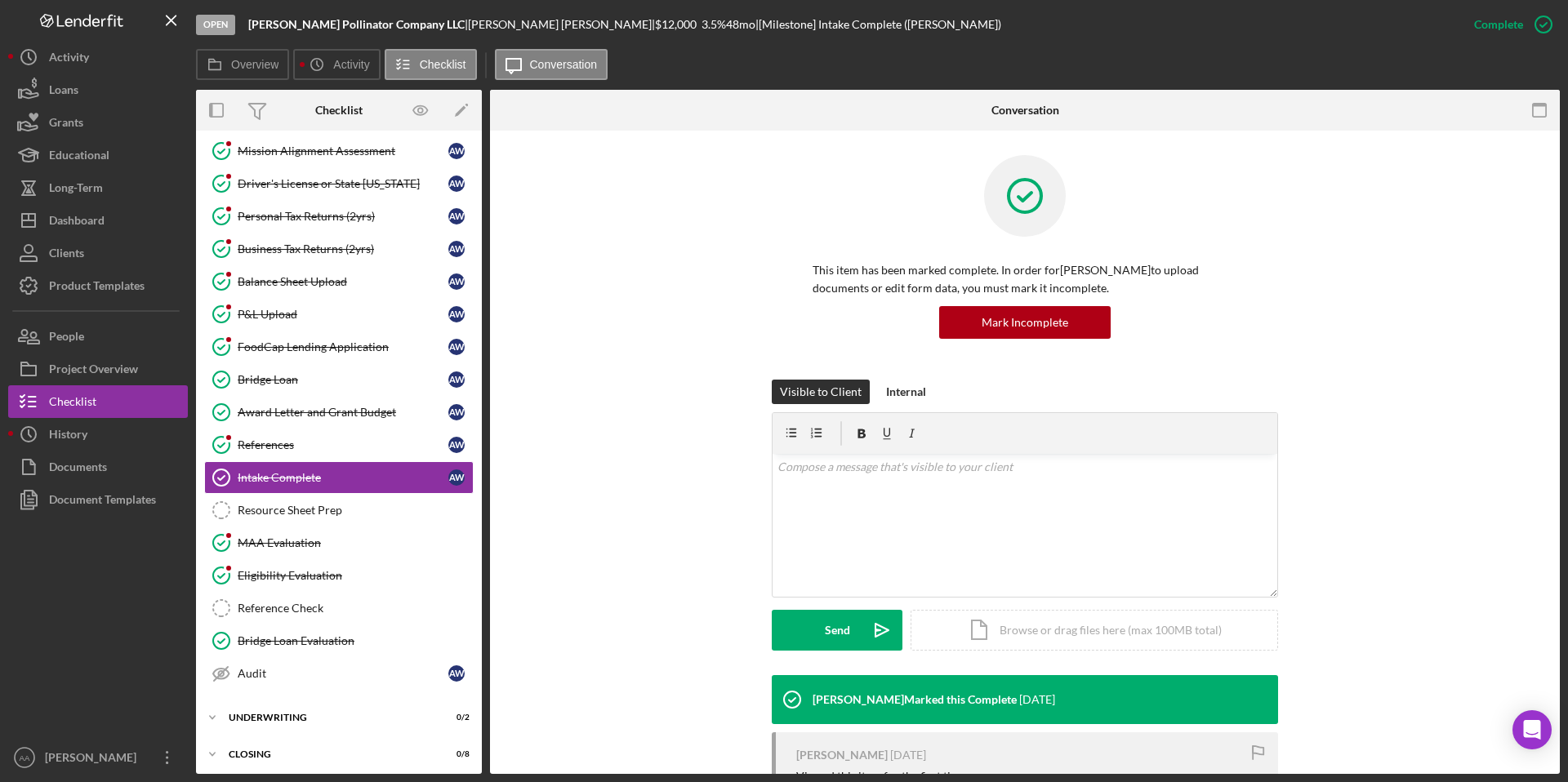
scroll to position [107, 0]
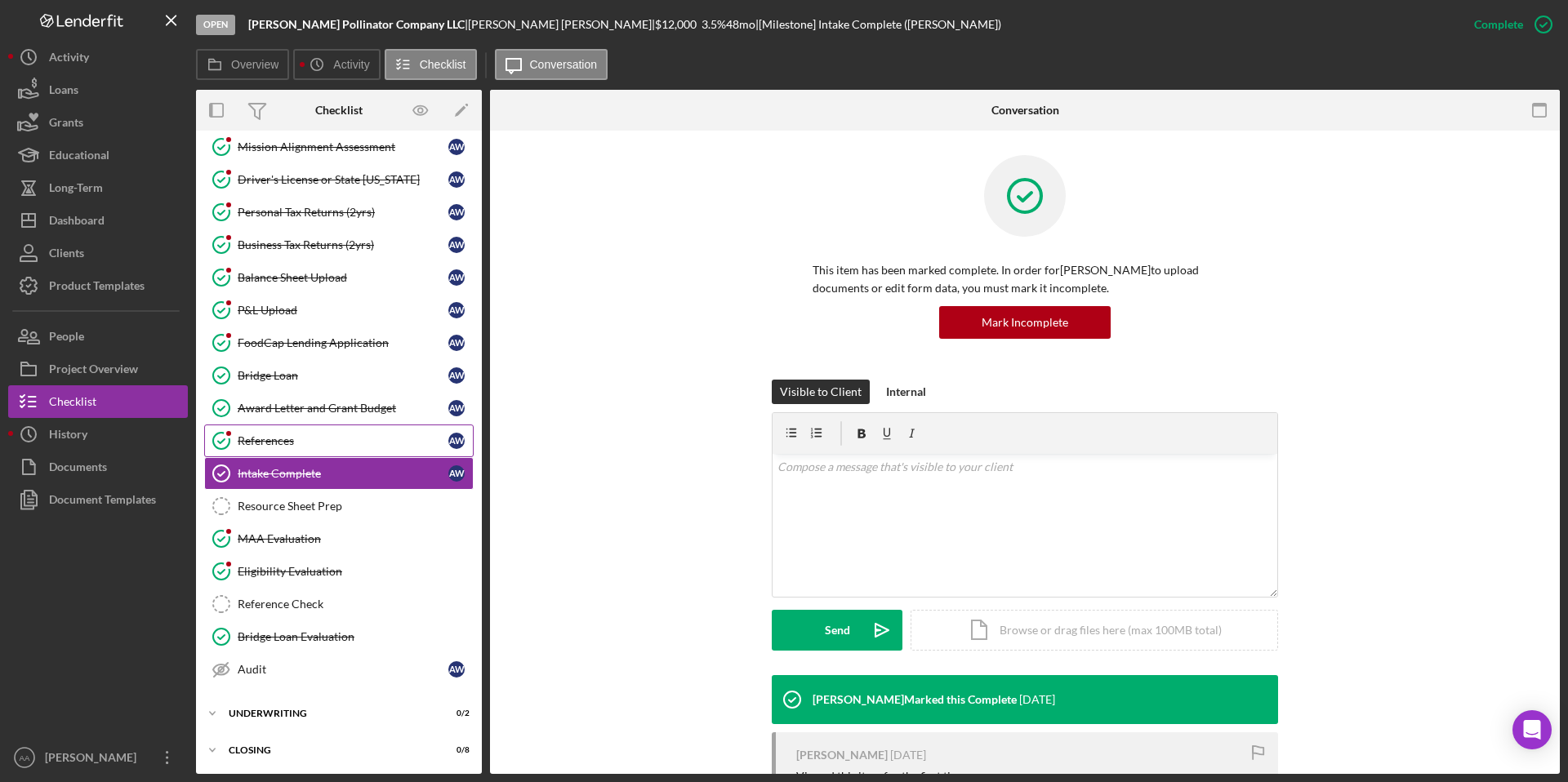
click at [360, 441] on div "References" at bounding box center [343, 440] width 210 height 13
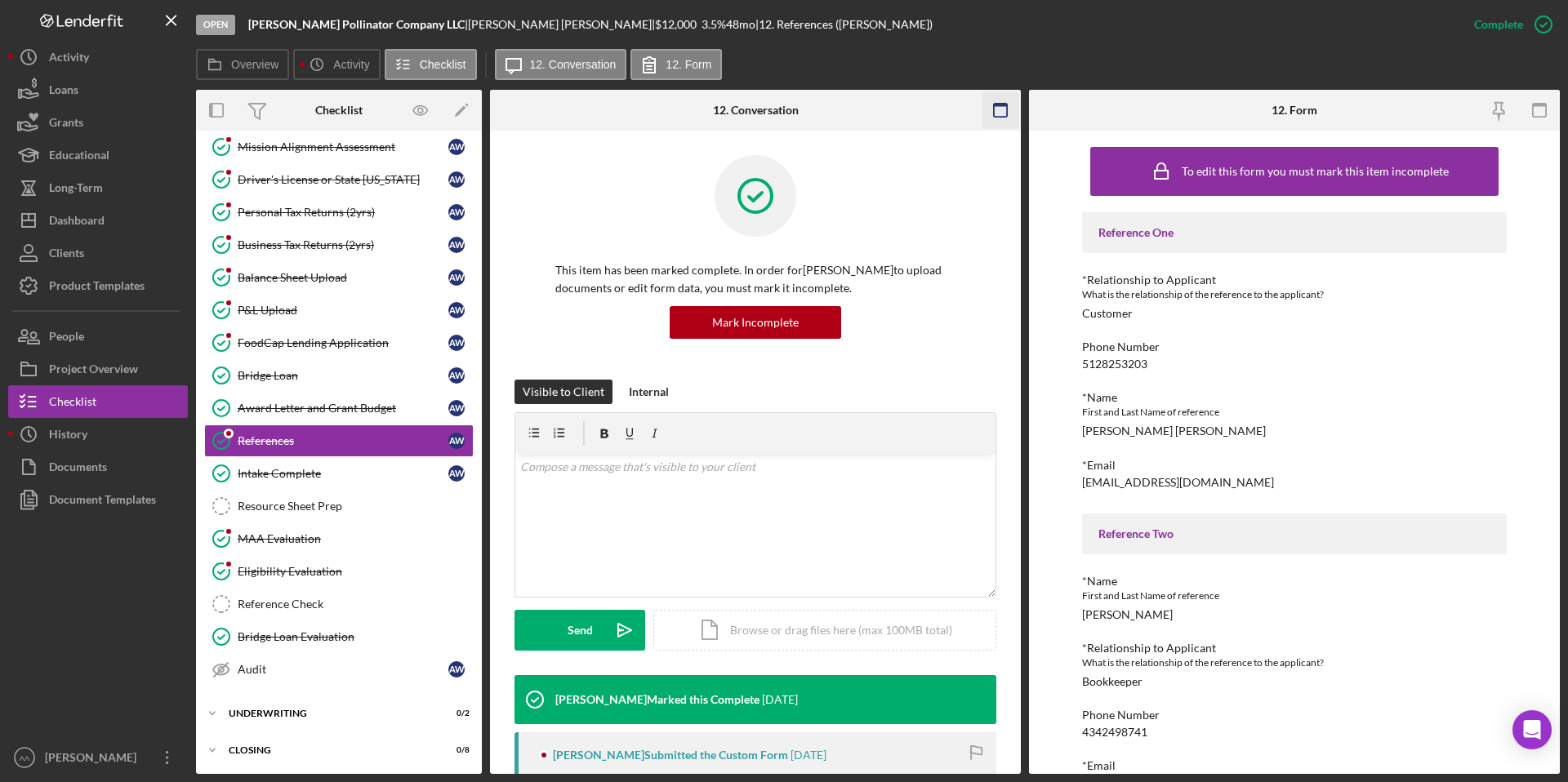
click at [992, 104] on icon "button" at bounding box center [1000, 110] width 37 height 37
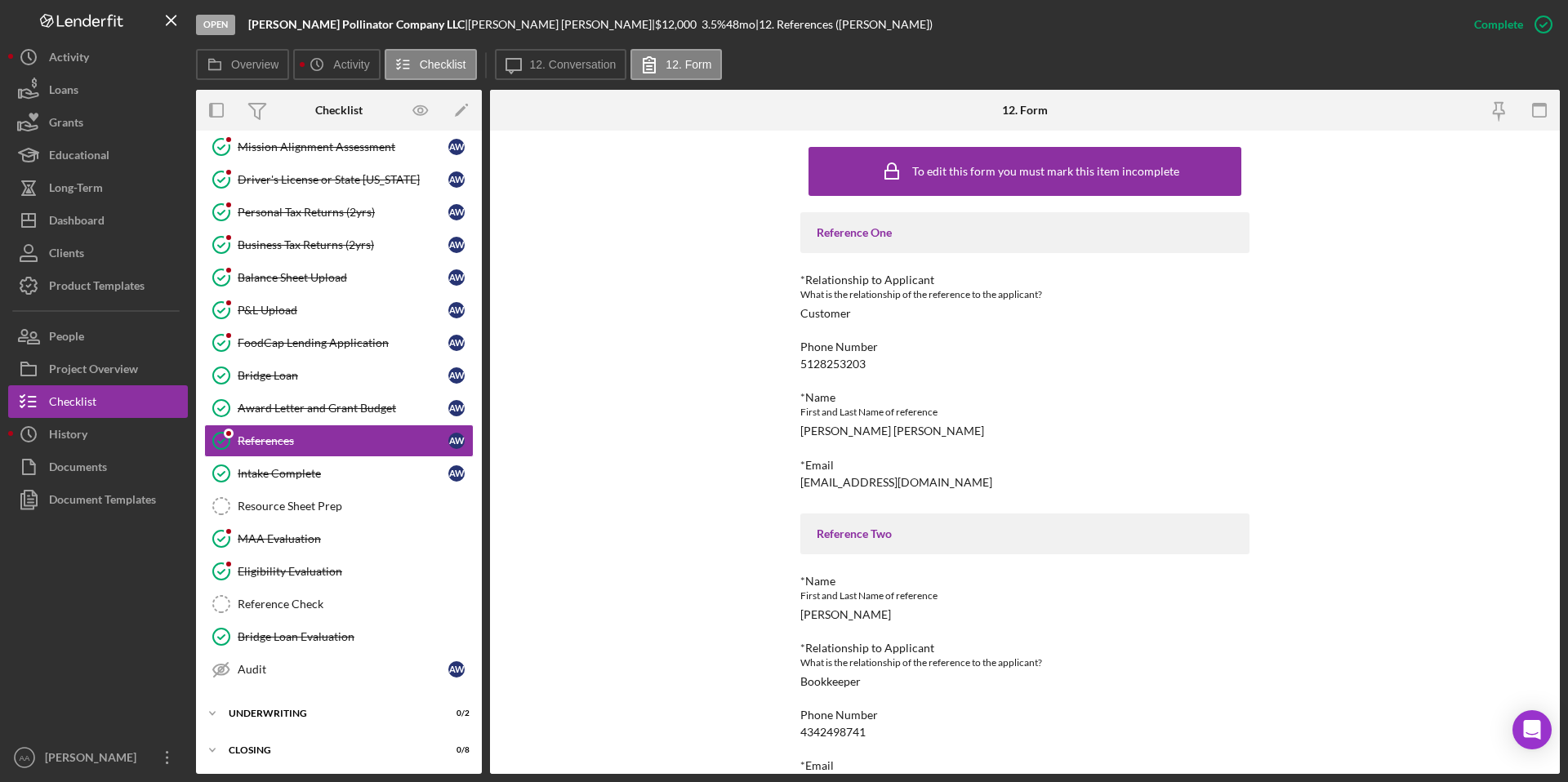
click at [858, 479] on div "[EMAIL_ADDRESS][DOMAIN_NAME]" at bounding box center [895, 482] width 192 height 13
copy div "[EMAIL_ADDRESS][DOMAIN_NAME]"
drag, startPoint x: 399, startPoint y: 29, endPoint x: 248, endPoint y: 27, distance: 151.0
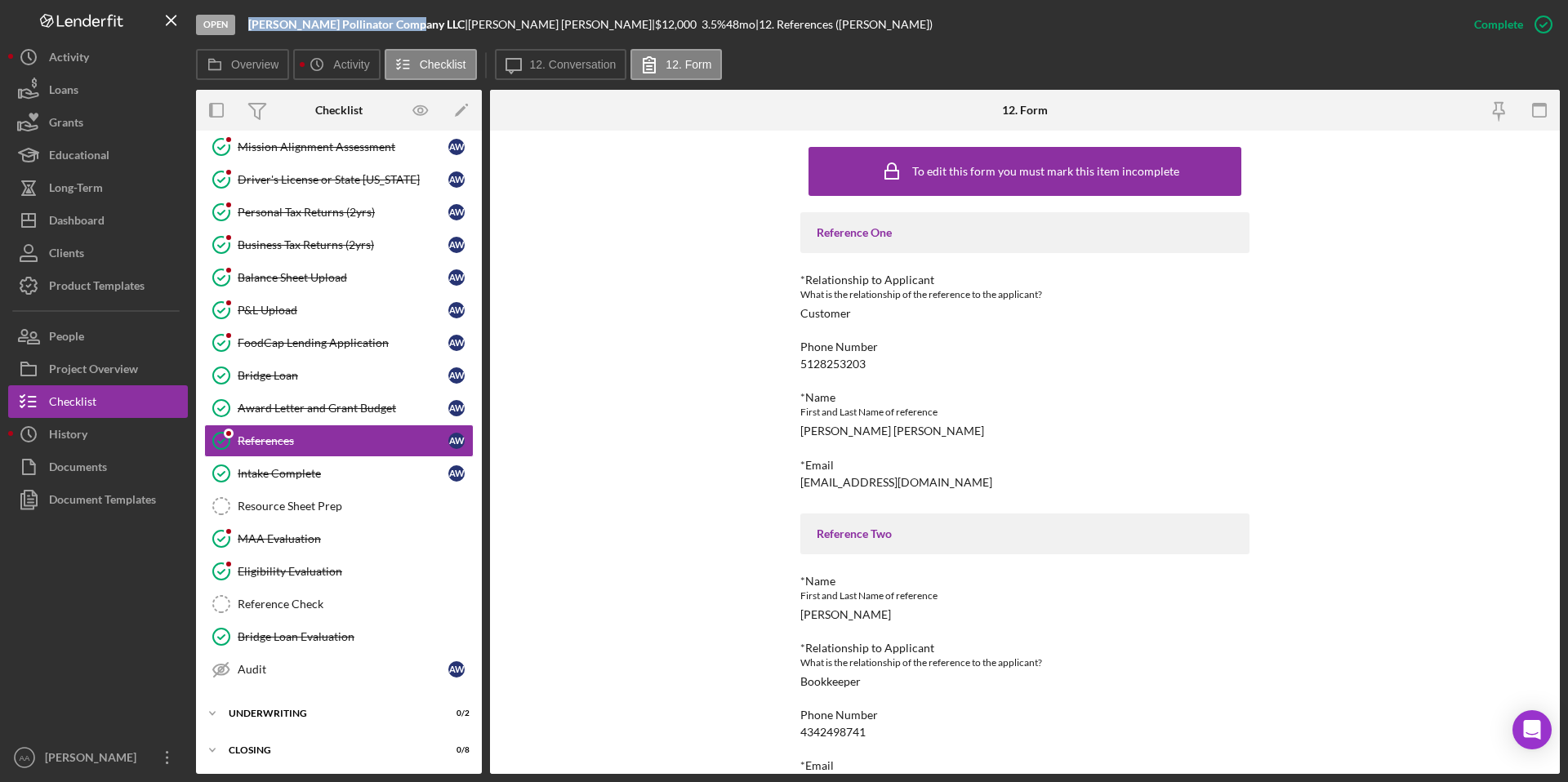
click at [248, 27] on b "[PERSON_NAME] Pollinator Company LLC" at bounding box center [356, 25] width 216 height 14
copy b "[PERSON_NAME] Pollinator Company LLC"
click at [823, 433] on div "[PERSON_NAME] [PERSON_NAME]" at bounding box center [892, 431] width 184 height 13
copy div "Rachael"
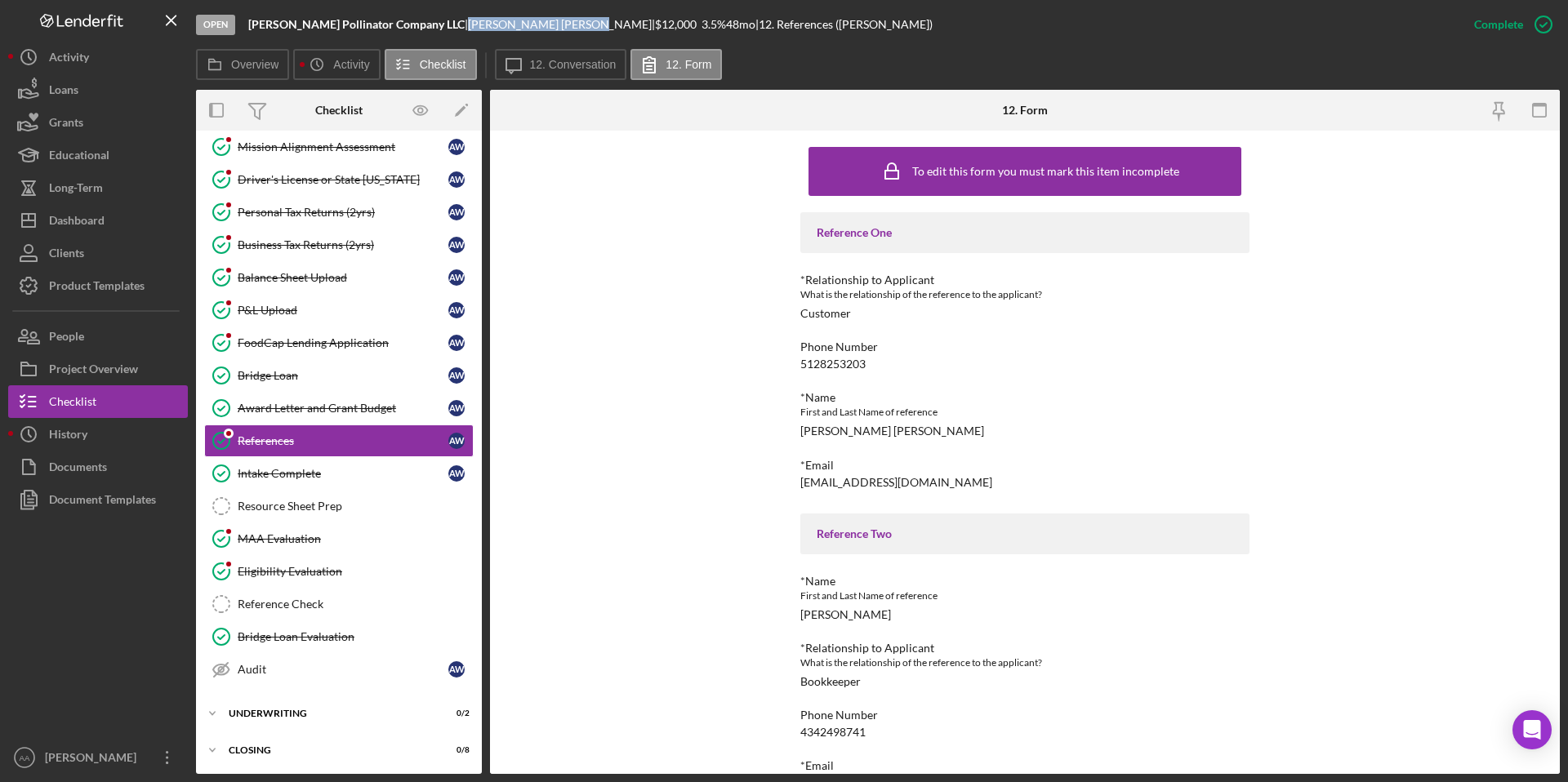
drag, startPoint x: 496, startPoint y: 26, endPoint x: 414, endPoint y: 23, distance: 82.1
click at [468, 23] on div "[PERSON_NAME] |" at bounding box center [561, 25] width 187 height 13
copy div "[PERSON_NAME]"
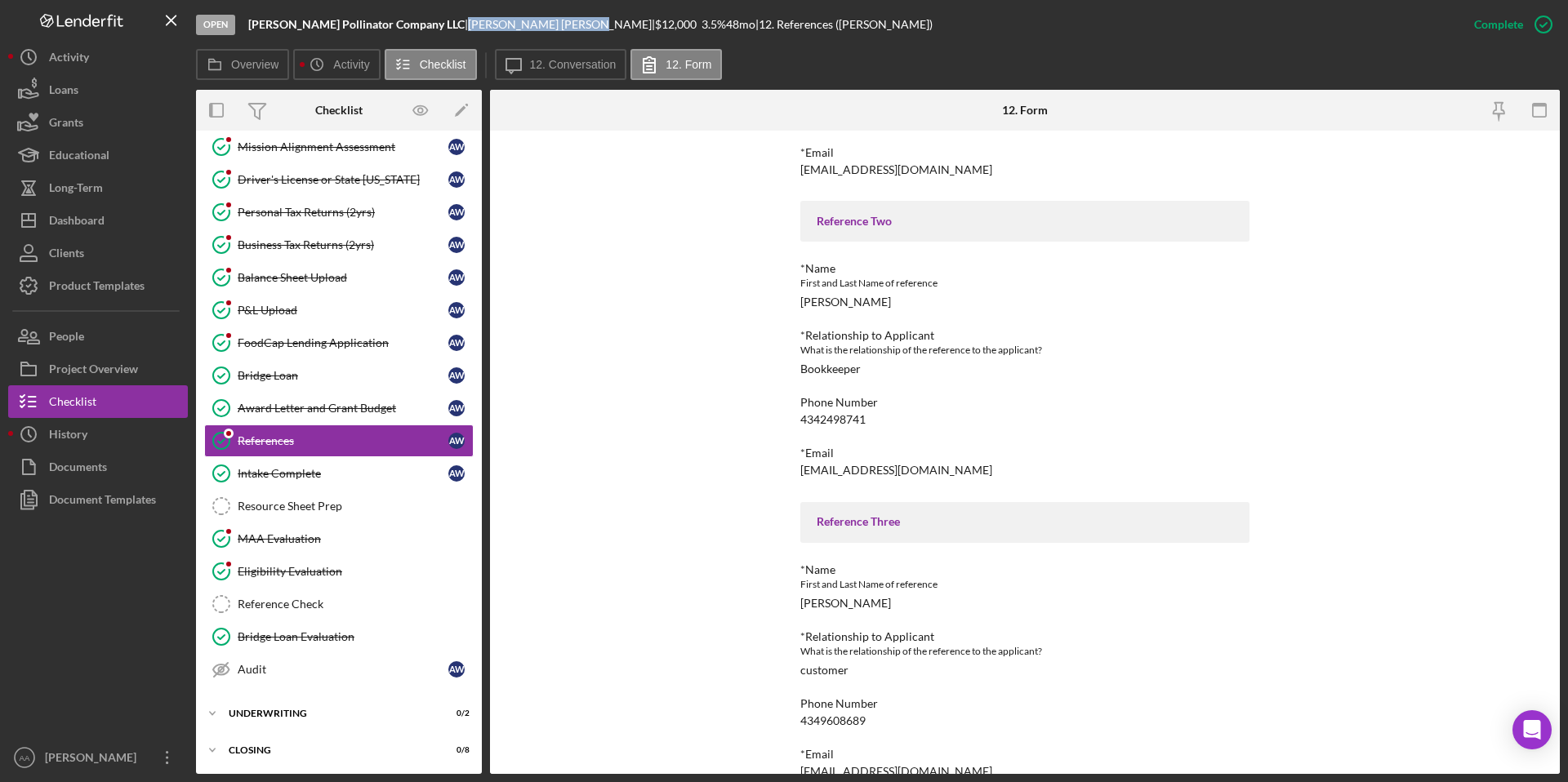
scroll to position [324, 0]
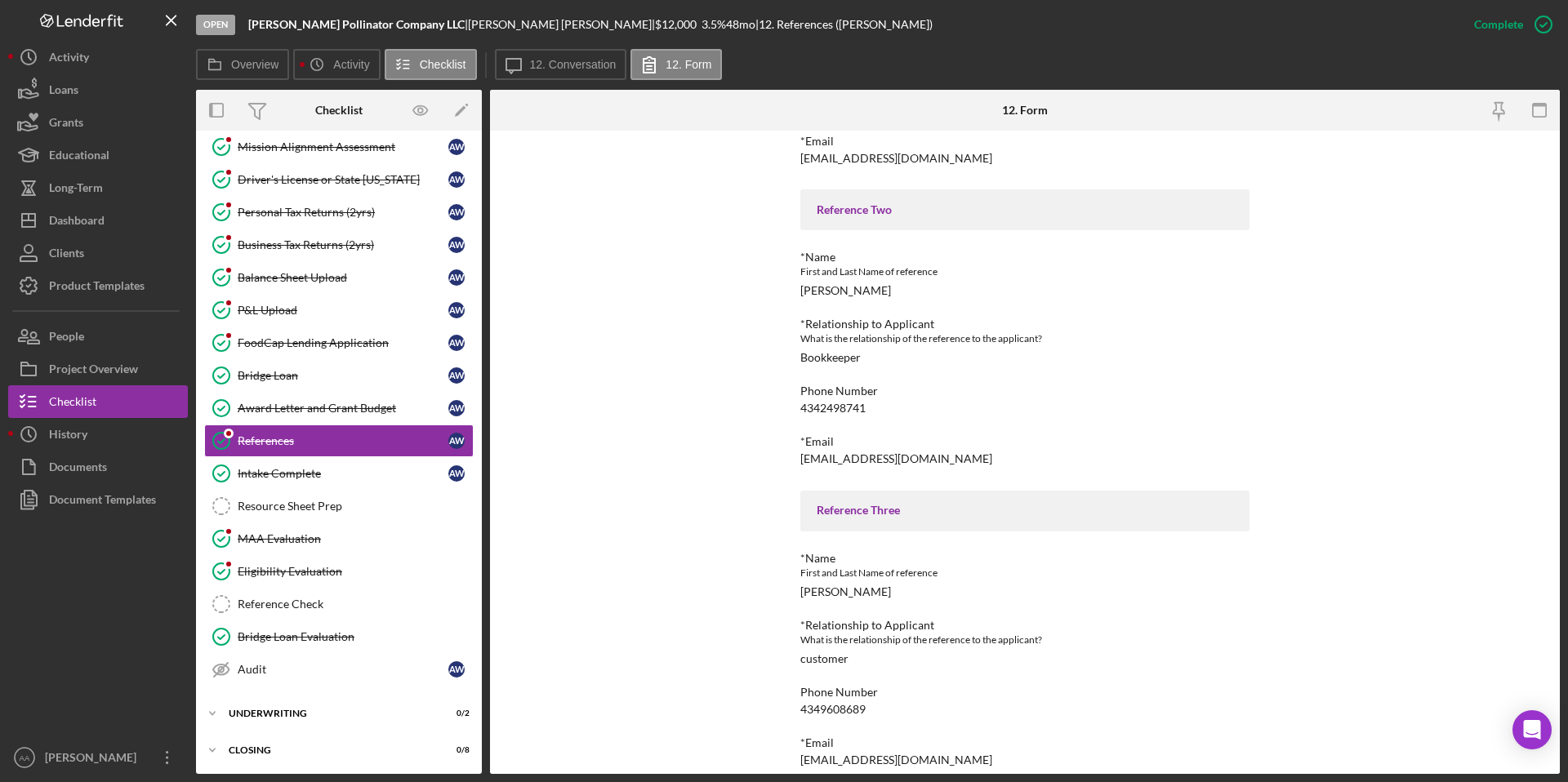
click at [836, 458] on div "[EMAIL_ADDRESS][DOMAIN_NAME]" at bounding box center [895, 458] width 192 height 13
copy div "[EMAIL_ADDRESS][DOMAIN_NAME]"
drag, startPoint x: 403, startPoint y: 23, endPoint x: 249, endPoint y: 26, distance: 154.0
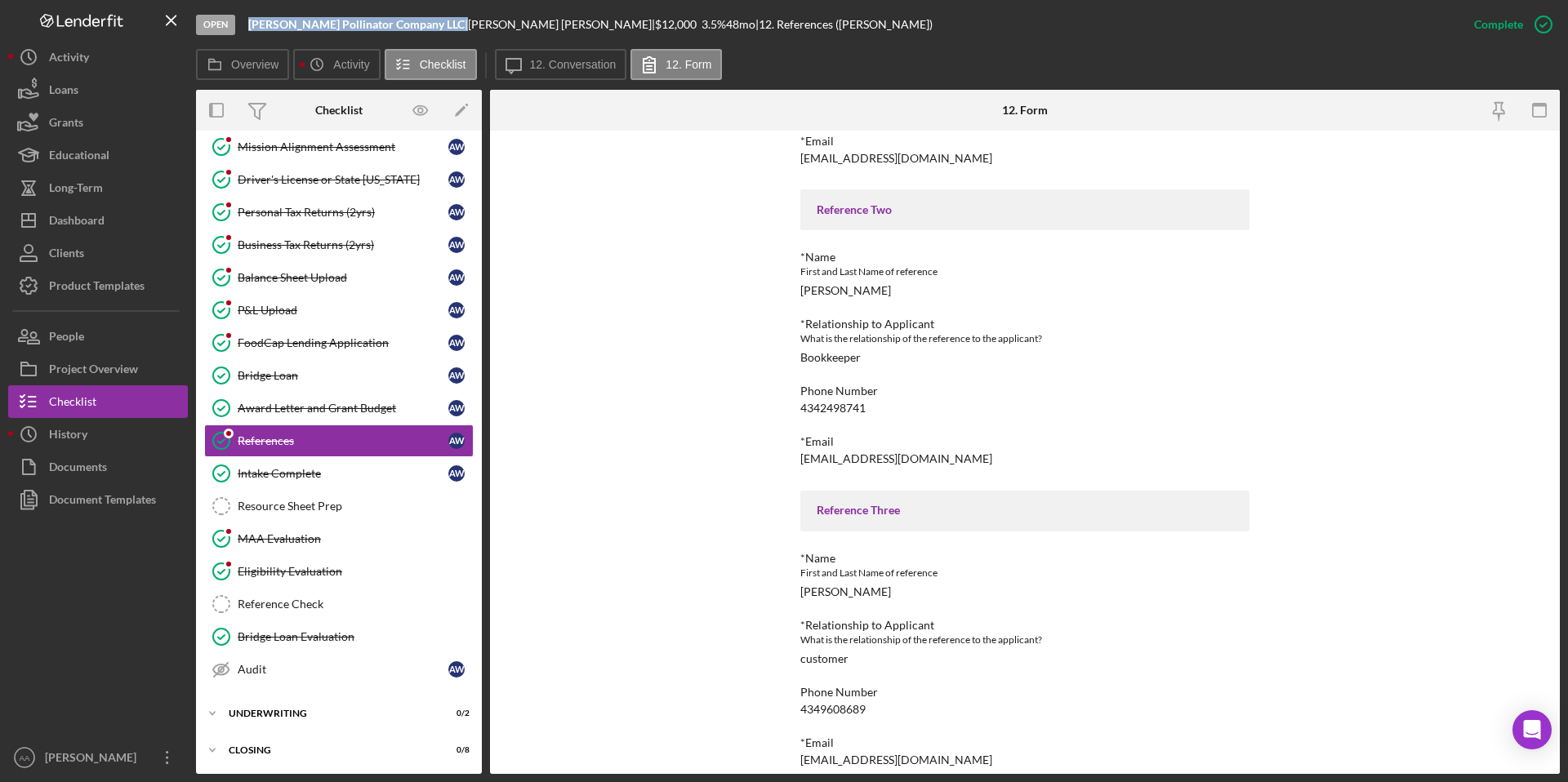
click at [249, 26] on div "[PERSON_NAME] Pollinator Company LLC |" at bounding box center [357, 25] width 220 height 13
copy div "[PERSON_NAME] Pollinator Company LLC"
click at [820, 290] on div "[PERSON_NAME]" at bounding box center [844, 290] width 90 height 13
copy div "[PERSON_NAME]"
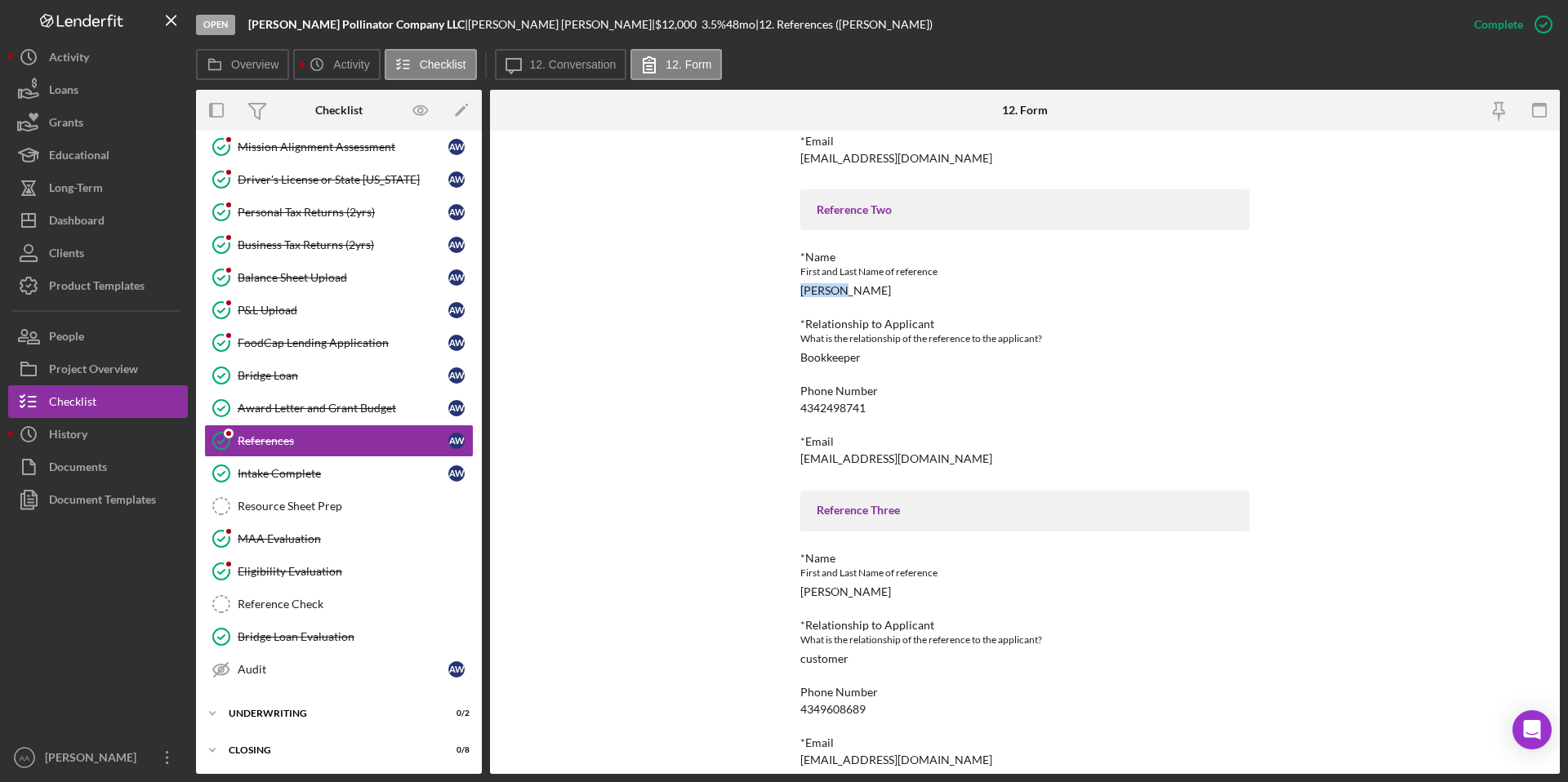
scroll to position [342, 0]
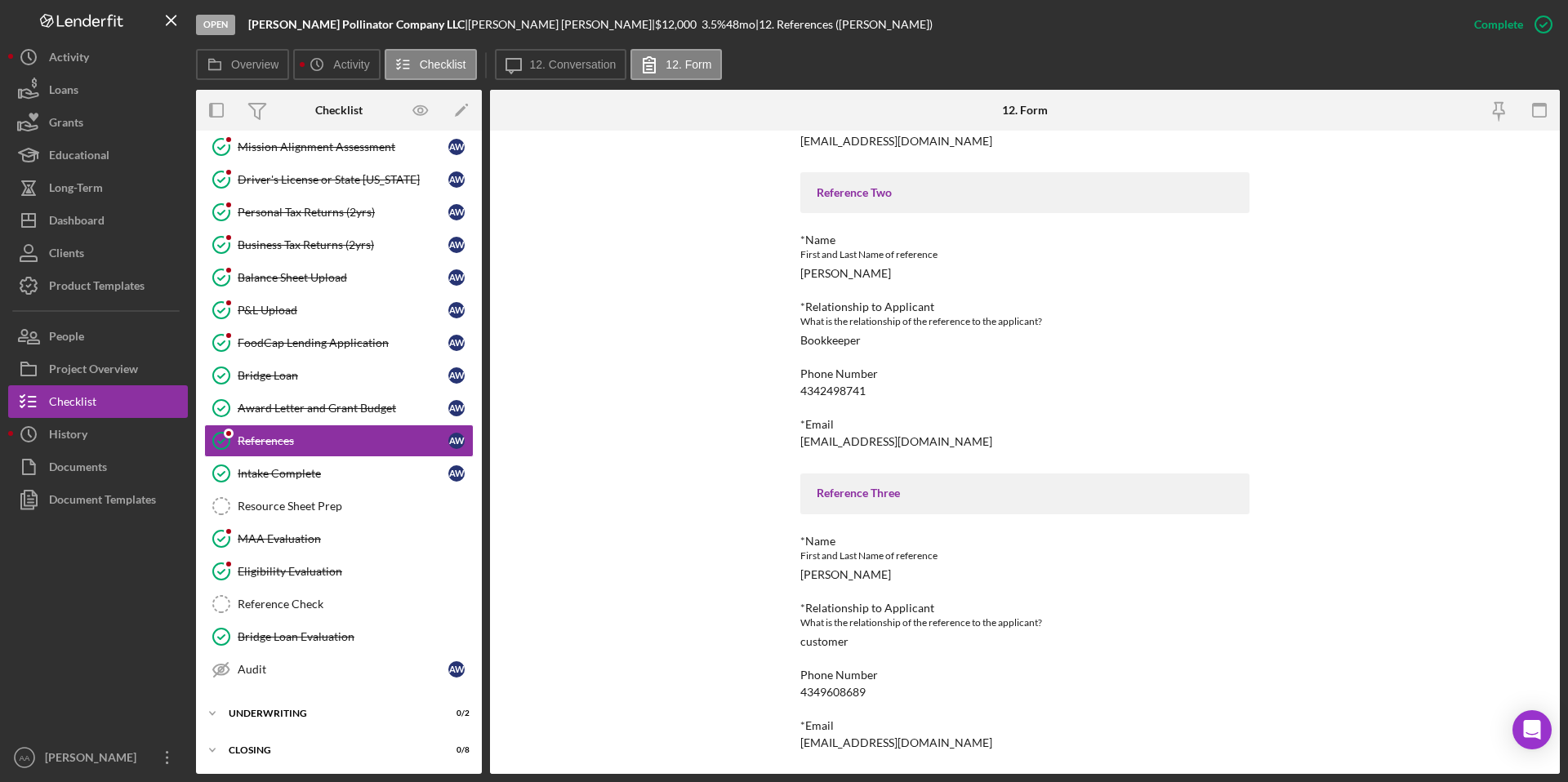
click at [829, 740] on div "[EMAIL_ADDRESS][DOMAIN_NAME]" at bounding box center [895, 743] width 192 height 13
copy div "[EMAIL_ADDRESS][DOMAIN_NAME] Logo-Reversed Created with Sketch. Icon/Menu Close…"
drag, startPoint x: 399, startPoint y: 22, endPoint x: 250, endPoint y: 26, distance: 149.1
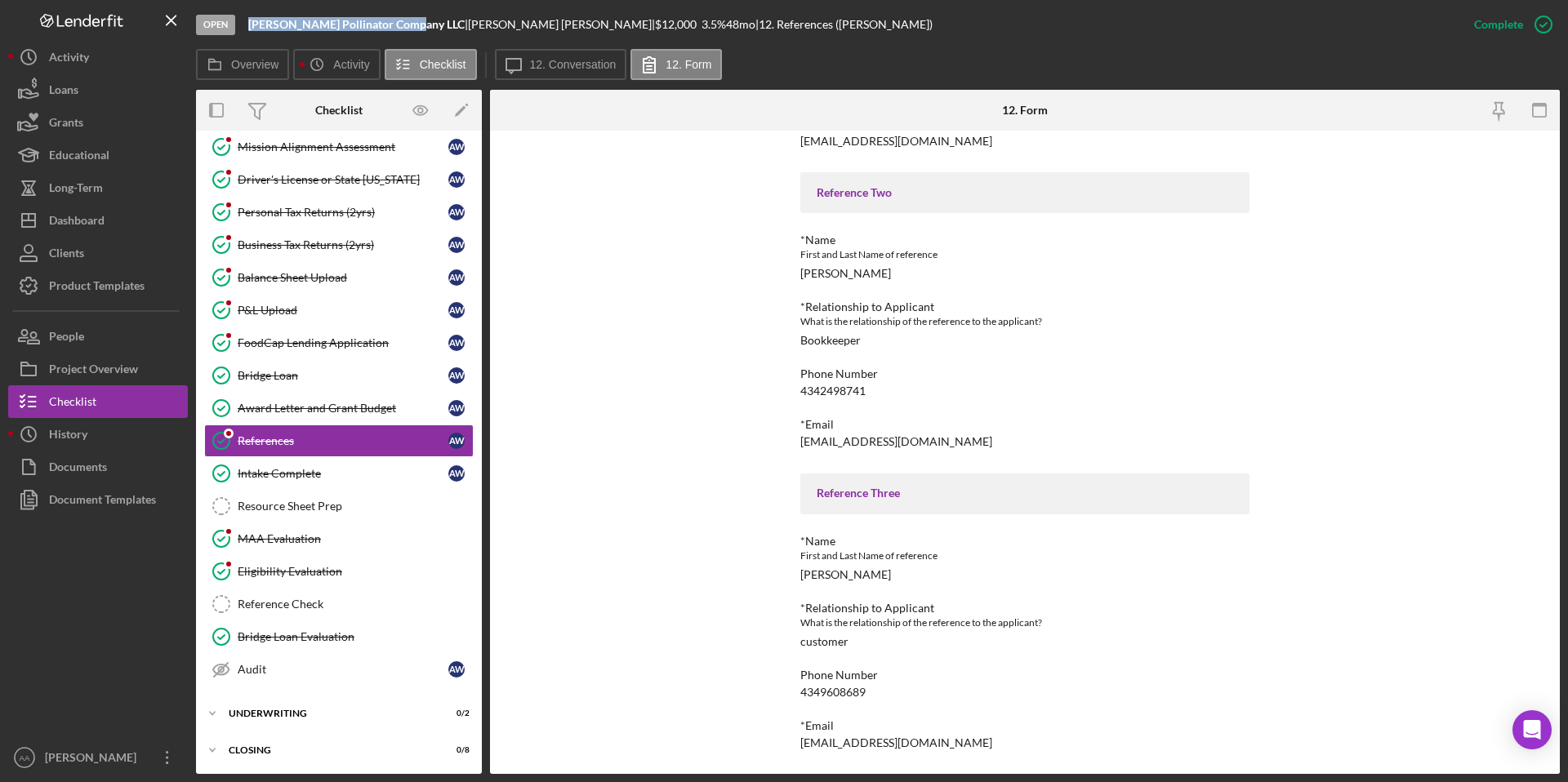
click at [250, 26] on div "[PERSON_NAME] Pollinator Company LLC |" at bounding box center [357, 25] width 220 height 13
copy b "[PERSON_NAME] Pollinator Company LLC"
click at [808, 572] on div "[PERSON_NAME]" at bounding box center [844, 574] width 90 height 13
copy div "[PERSON_NAME]"
